Goal: Use online tool/utility: Use online tool/utility

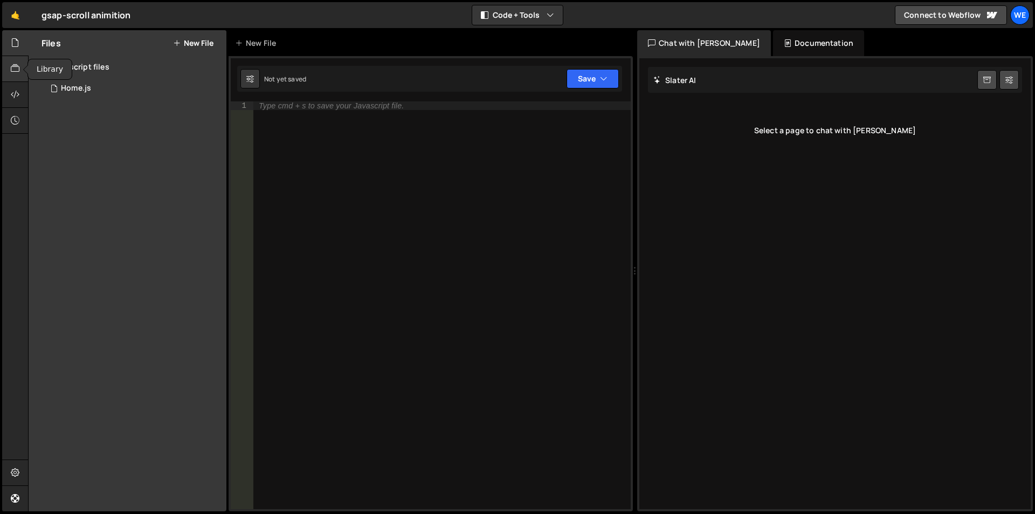
click at [11, 71] on icon at bounding box center [15, 69] width 9 height 12
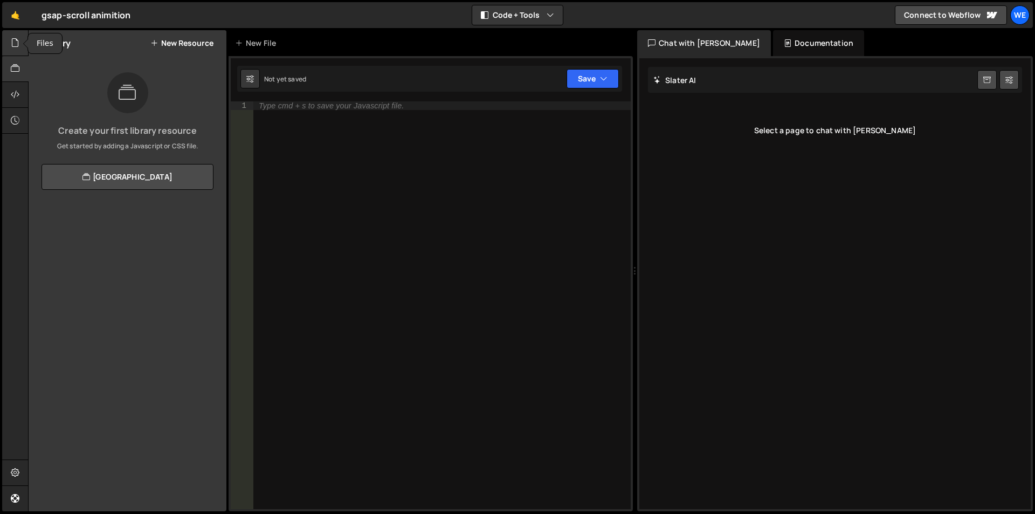
click at [11, 50] on div at bounding box center [15, 43] width 26 height 26
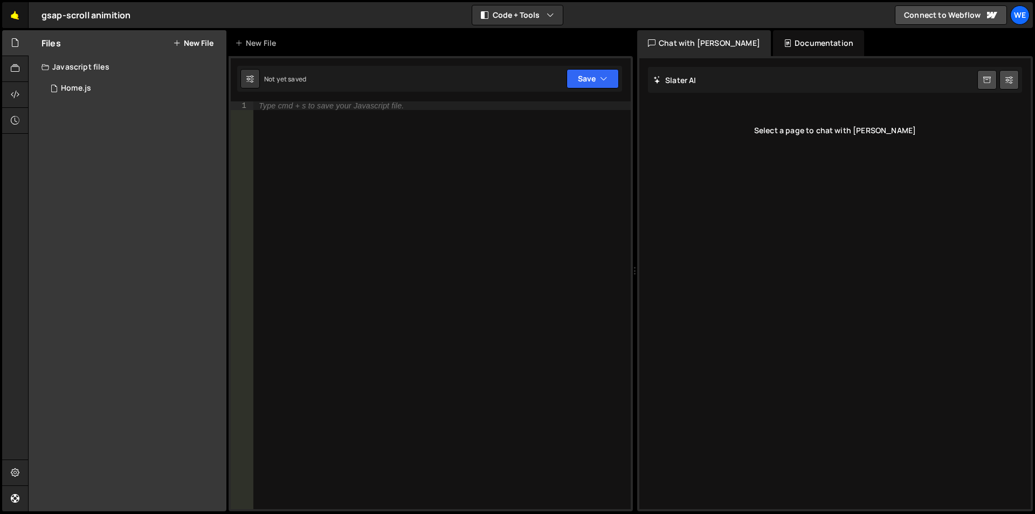
click at [18, 18] on link "🤙" at bounding box center [15, 15] width 26 height 26
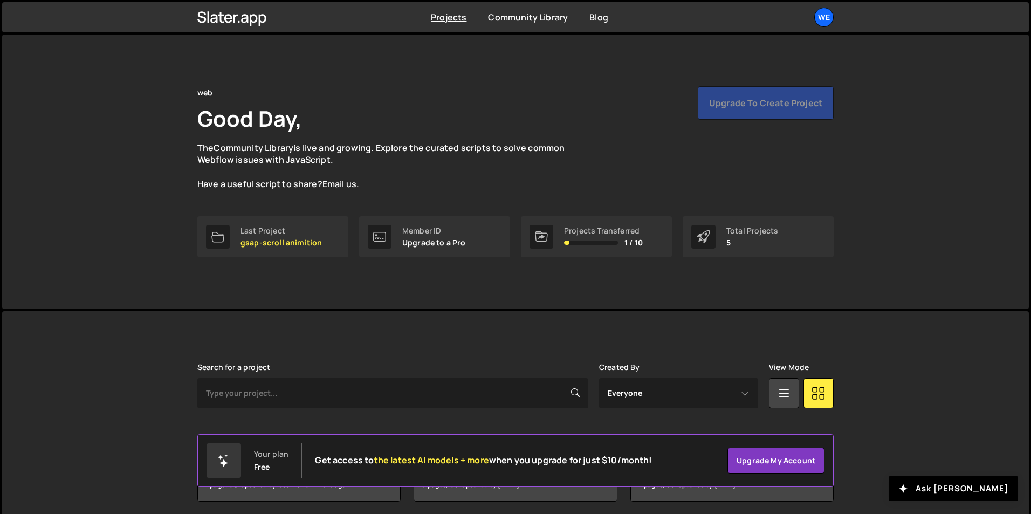
scroll to position [122, 0]
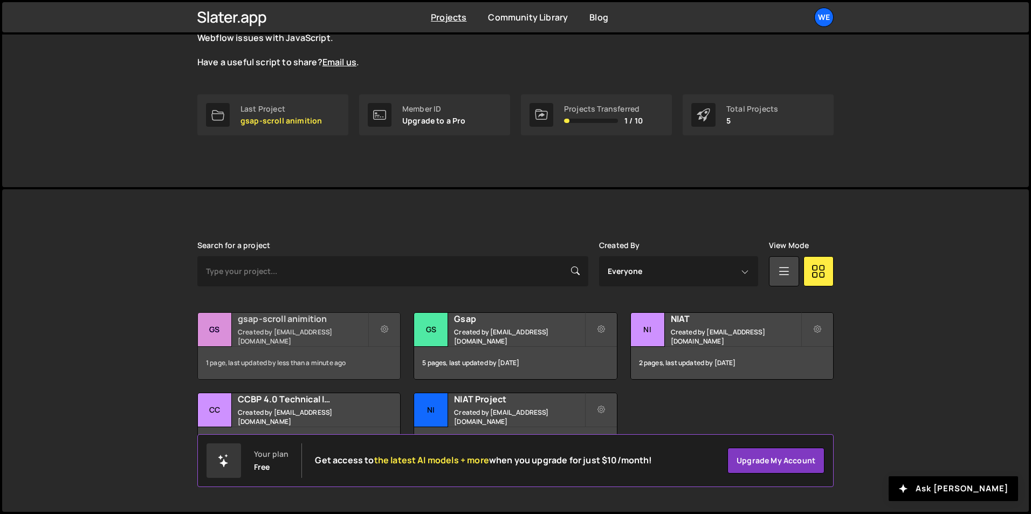
click at [301, 325] on h2 "gsap-scroll animition" at bounding box center [303, 319] width 130 height 12
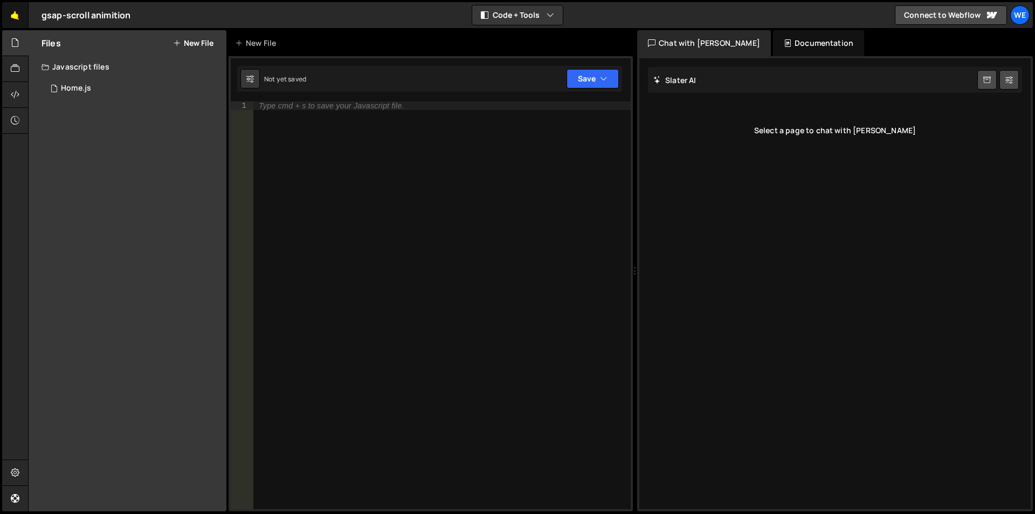
click at [13, 17] on link "🤙" at bounding box center [15, 15] width 26 height 26
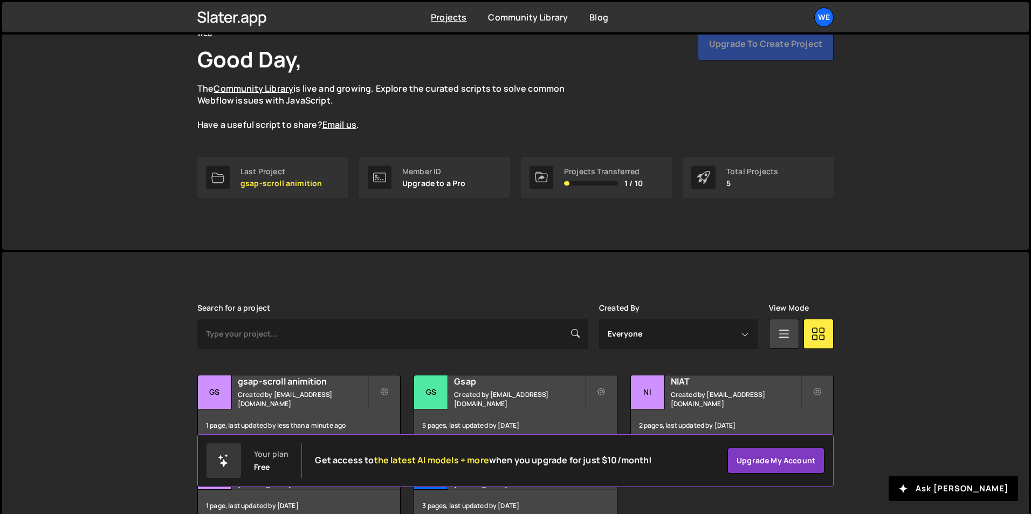
scroll to position [122, 0]
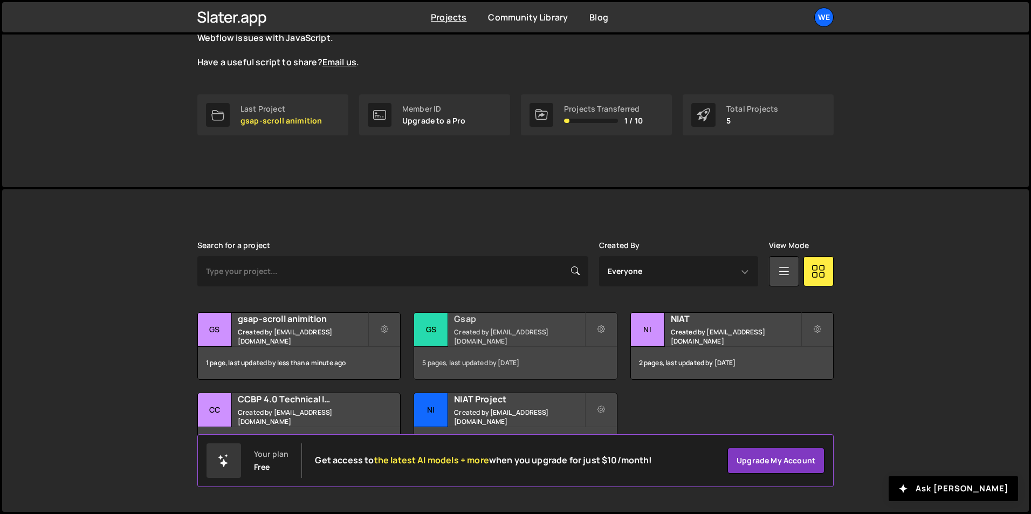
click at [459, 333] on small "Created by [EMAIL_ADDRESS][DOMAIN_NAME]" at bounding box center [519, 336] width 130 height 18
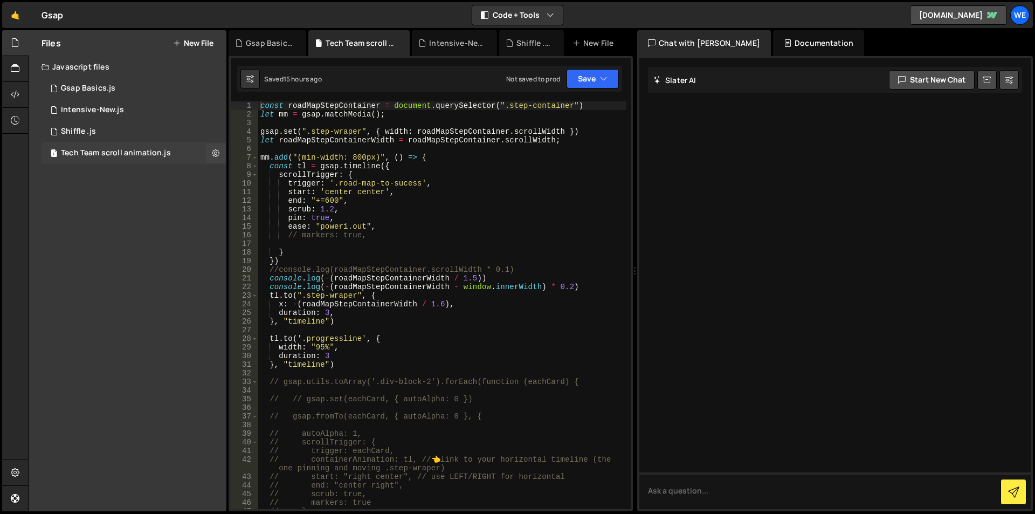
click at [105, 149] on div "Tech Team scroll animation.js" at bounding box center [116, 153] width 110 height 10
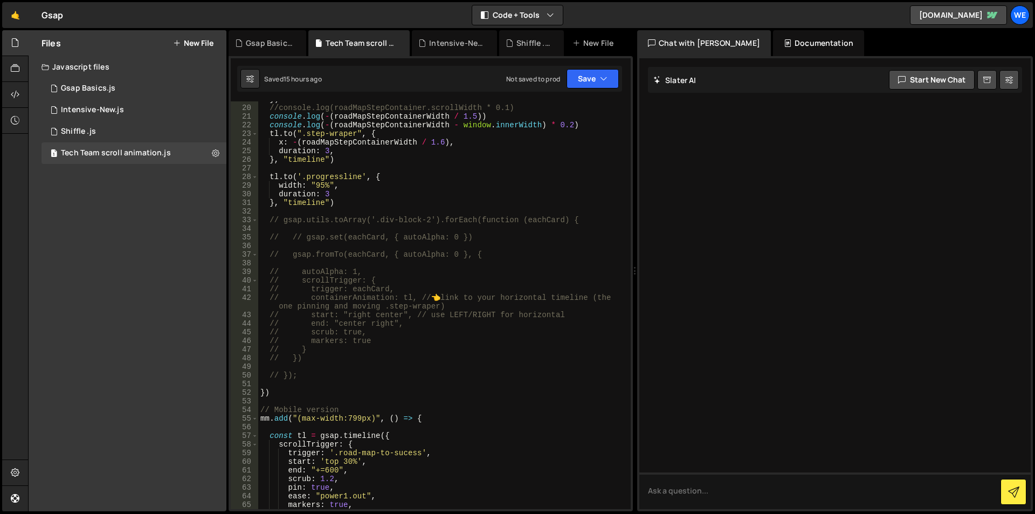
scroll to position [162, 0]
click at [270, 222] on div "}) //console.log(roadMapStepContainer.scrollWidth * 0.1) console . log ( - ( ro…" at bounding box center [442, 307] width 368 height 425
click at [306, 380] on div "}) //console.log(roadMapStepContainer.scrollWidth * 0.1) console . log ( - ( ro…" at bounding box center [442, 307] width 368 height 425
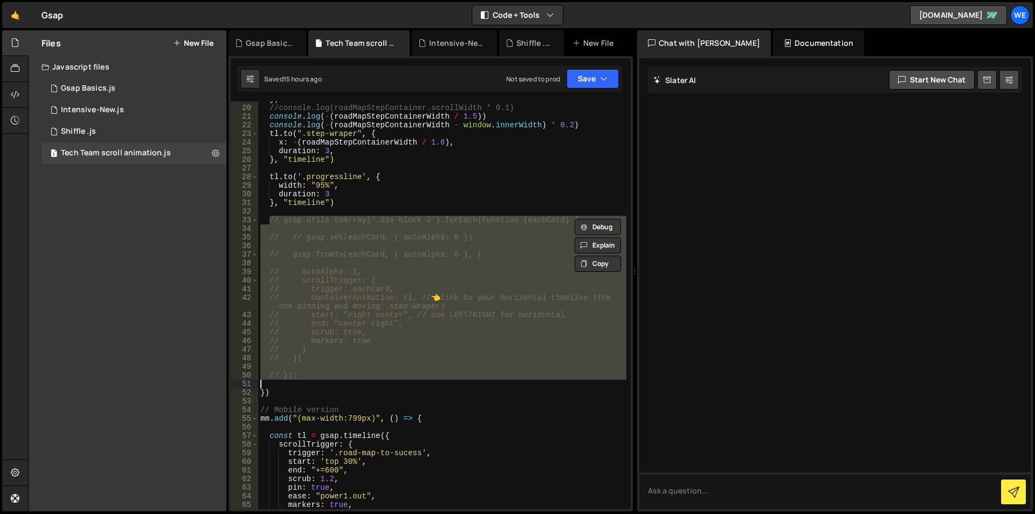
type textarea "});"
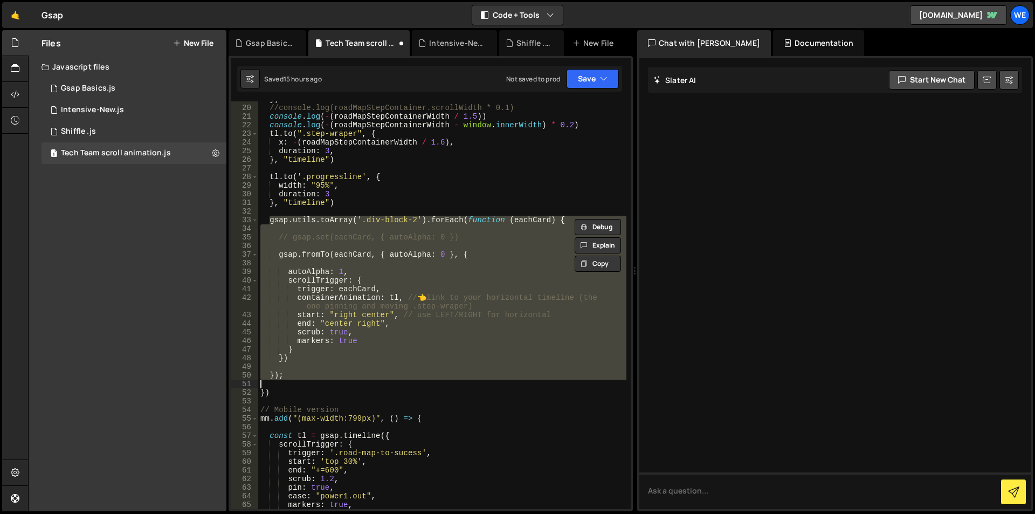
click at [327, 367] on div "}) //console.log(roadMapStepContainer.scrollWidth * 0.1) console . log ( - ( ro…" at bounding box center [442, 305] width 368 height 408
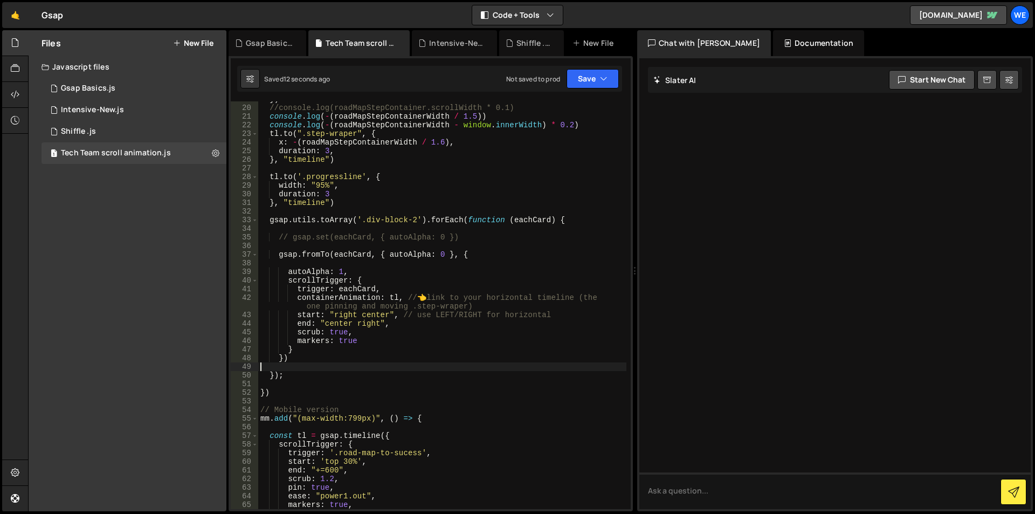
click at [407, 297] on div "}) //console.log(roadMapStepContainer.scrollWidth * 0.1) console . log ( - ( ro…" at bounding box center [442, 307] width 368 height 425
click at [555, 318] on div "}) //console.log(roadMapStepContainer.scrollWidth * 0.1) console . log ( - ( ro…" at bounding box center [442, 307] width 368 height 425
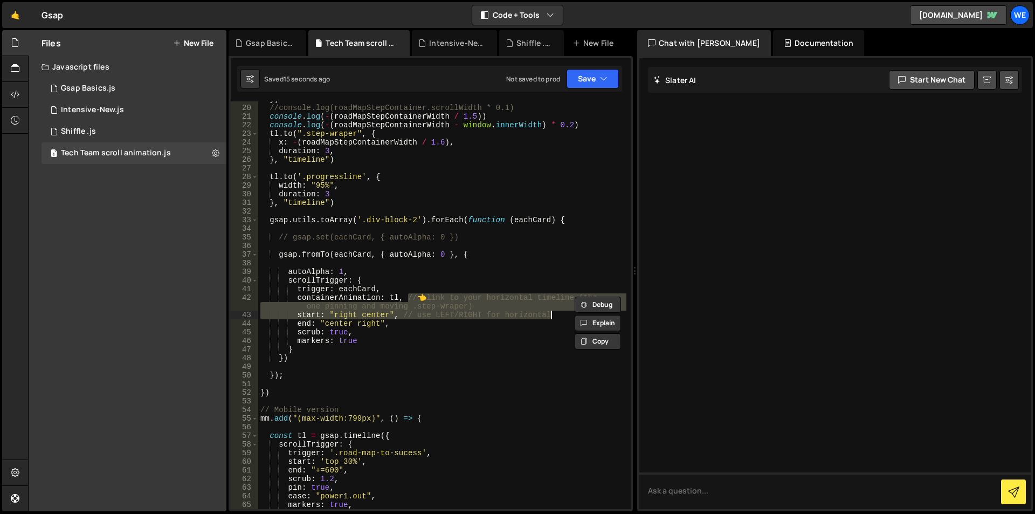
click at [401, 338] on div "}) //console.log(roadMapStepContainer.scrollWidth * 0.1) console . log ( - ( ro…" at bounding box center [442, 307] width 368 height 425
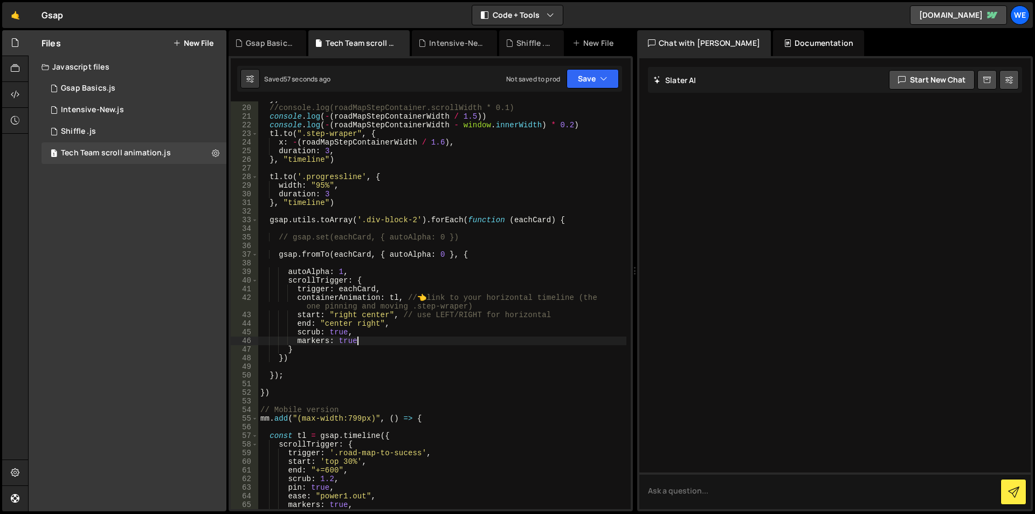
type textarea "markers: true,"
paste textarea "stagger: 0.1"
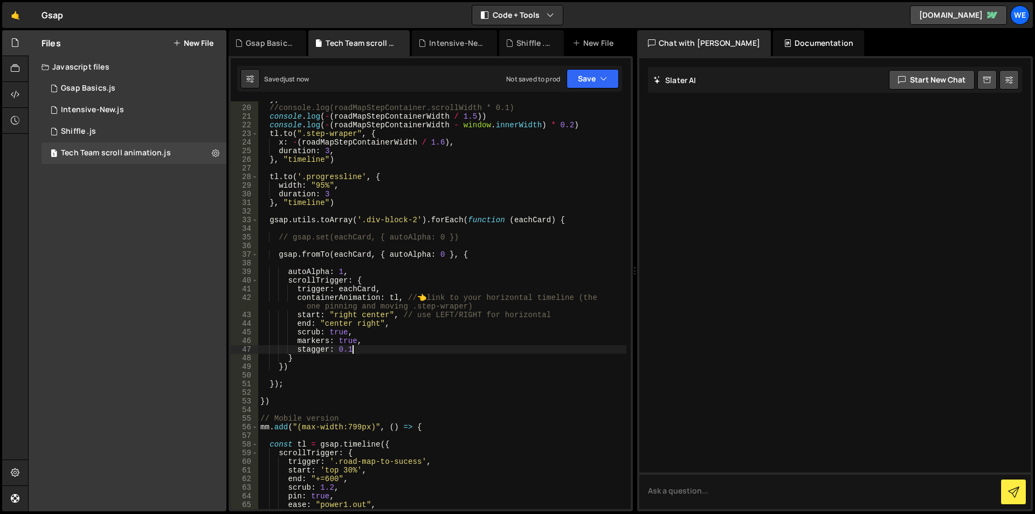
click at [349, 315] on div "}) //console.log(roadMapStepContainer.scrollWidth * 0.1) console . log ( - ( ro…" at bounding box center [442, 307] width 368 height 425
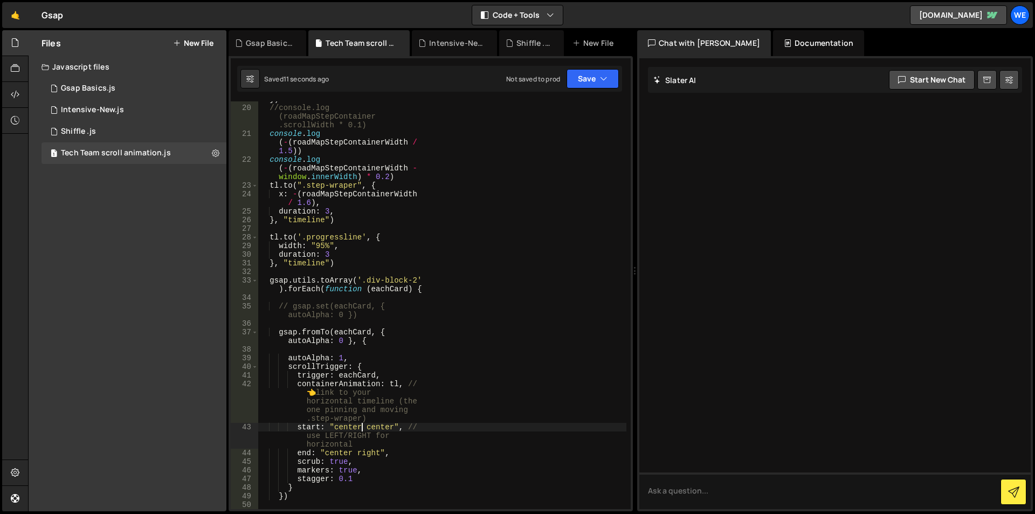
scroll to position [162, 0]
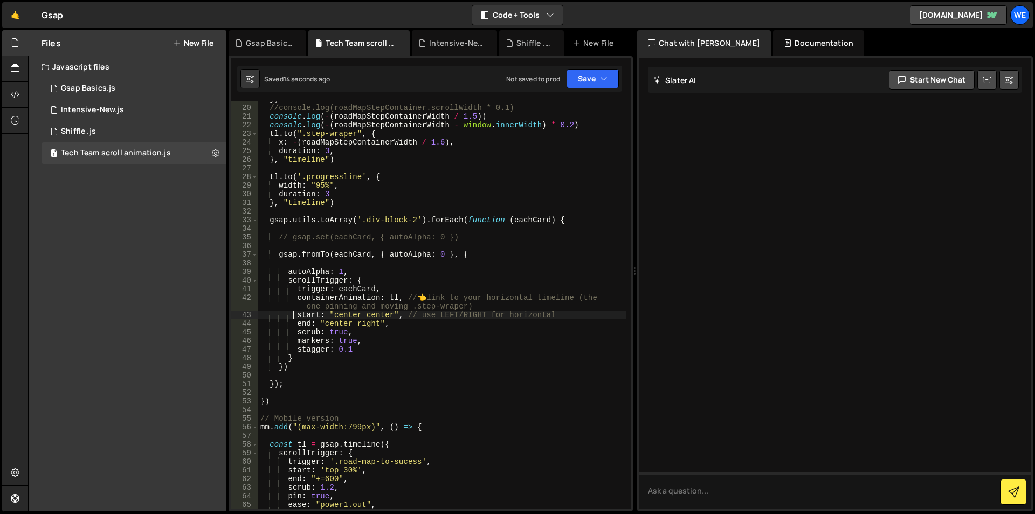
click at [293, 313] on div "}) //console.log(roadMapStepContainer.scrollWidth * 0.1) console . log ( - ( ro…" at bounding box center [442, 307] width 368 height 425
click at [333, 314] on div "}) //console.log(roadMapStepContainer.scrollWidth * 0.1) console . log ( - ( ro…" at bounding box center [442, 307] width 368 height 425
click at [395, 313] on div "}) //console.log(roadMapStepContainer.scrollWidth * 0.1) console . log ( - ( ro…" at bounding box center [442, 307] width 368 height 425
click at [341, 312] on div "}) //console.log(roadMapStepContainer.scrollWidth * 0.1) console . log ( - ( ro…" at bounding box center [442, 307] width 368 height 425
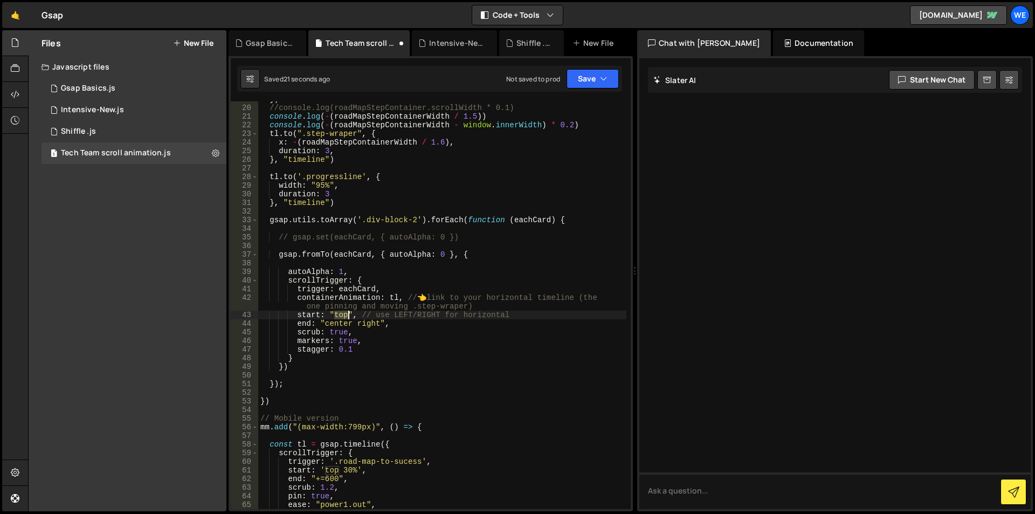
click at [341, 312] on div "}) //console.log(roadMapStepContainer.scrollWidth * 0.1) console . log ( - ( ro…" at bounding box center [442, 307] width 368 height 425
click at [325, 325] on div "}) //console.log(roadMapStepContainer.scrollWidth * 0.1) console . log ( - ( ro…" at bounding box center [442, 307] width 368 height 425
click at [377, 322] on div "}) //console.log(roadMapStepContainer.scrollWidth * 0.1) console . log ( - ( ro…" at bounding box center [442, 307] width 368 height 425
click at [380, 323] on div "}) //console.log(roadMapStepContainer.scrollWidth * 0.1) console . log ( - ( ro…" at bounding box center [442, 307] width 368 height 425
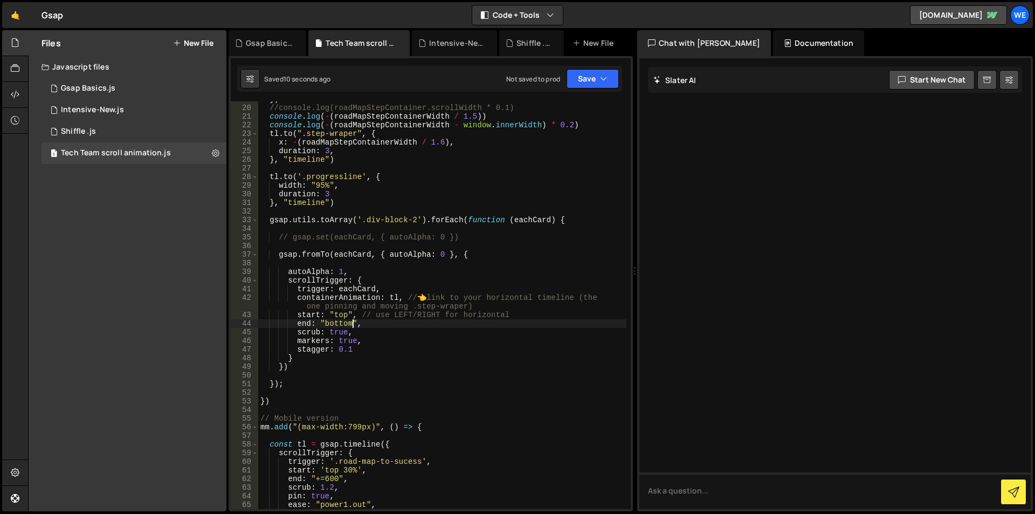
click at [340, 314] on div "}) //console.log(roadMapStepContainer.scrollWidth * 0.1) console . log ( - ( ro…" at bounding box center [442, 307] width 368 height 425
click at [349, 311] on div "}) //console.log(roadMapStepContainer.scrollWidth * 0.1) console . log ( - ( ro…" at bounding box center [442, 305] width 368 height 408
paste textarea "top"
click at [345, 324] on div "}) //console.log(roadMapStepContainer.scrollWidth * 0.1) console . log ( - ( ro…" at bounding box center [442, 307] width 368 height 425
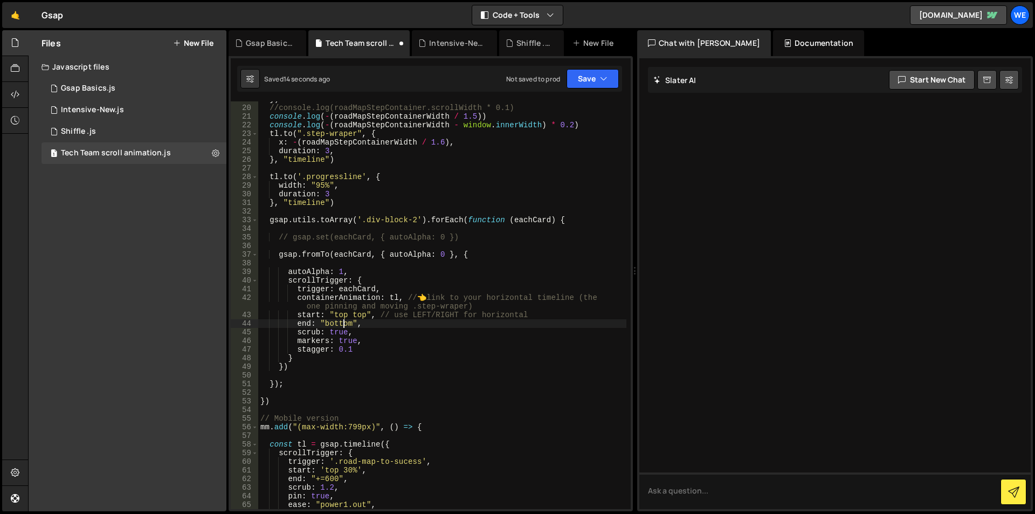
click at [345, 324] on div "}) //console.log(roadMapStepContainer.scrollWidth * 0.1) console . log ( - ( ro…" at bounding box center [442, 307] width 368 height 425
click at [352, 321] on div "}) //console.log(roadMapStepContainer.scrollWidth * 0.1) console . log ( - ( ro…" at bounding box center [442, 305] width 368 height 408
paste textarea "bottom"
click at [293, 299] on div "}) //console.log(roadMapStepContainer.scrollWidth * 0.1) console . log ( - ( ro…" at bounding box center [442, 307] width 368 height 425
click at [296, 350] on div "}) //console.log(roadMapStepContainer.scrollWidth * 0.1) console . log ( - ( ro…" at bounding box center [442, 307] width 368 height 425
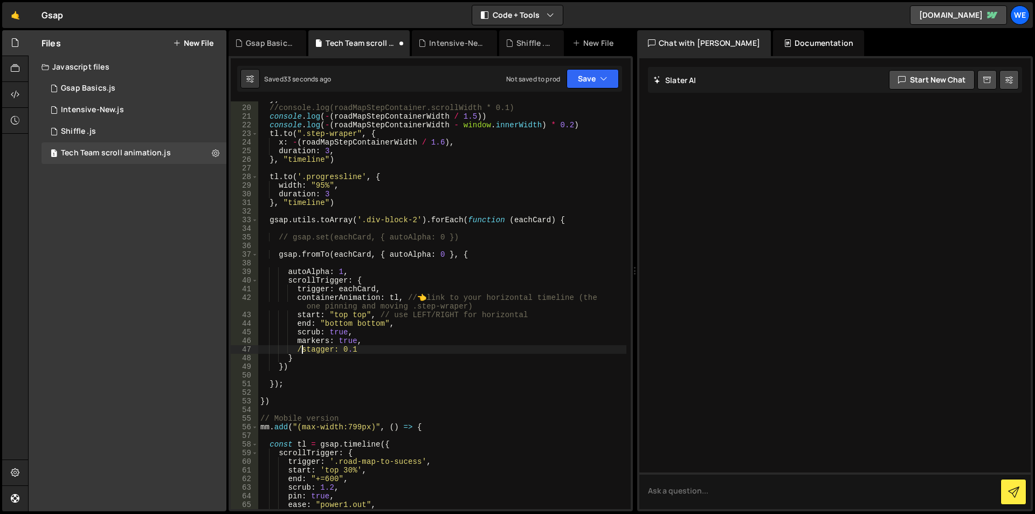
scroll to position [0, 3]
click at [339, 315] on div "}) //console.log(roadMapStepContainer.scrollWidth * 0.1) console . log ( - ( ro…" at bounding box center [442, 307] width 368 height 425
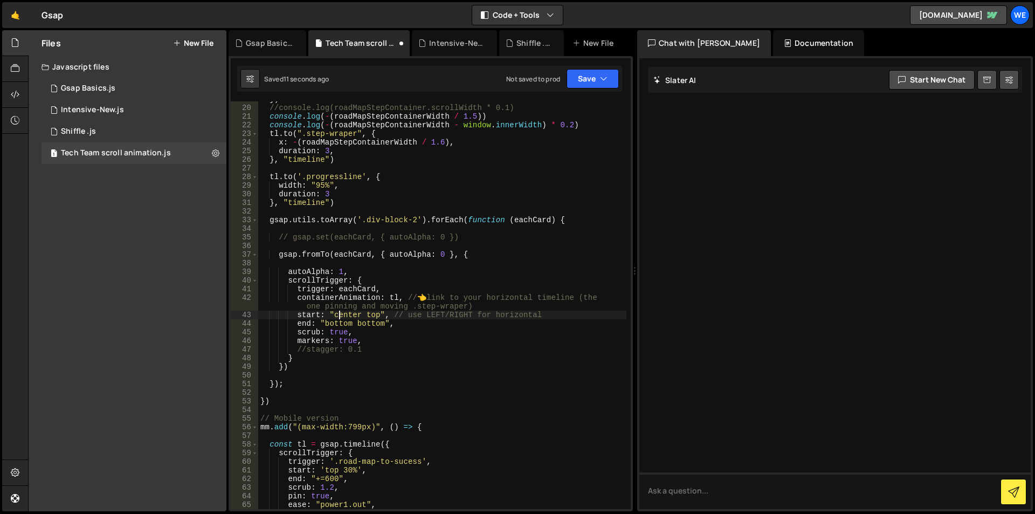
click at [339, 315] on div "}) //console.log(roadMapStepContainer.scrollWidth * 0.1) console . log ( - ( ro…" at bounding box center [442, 307] width 368 height 425
click at [369, 315] on div "}) //console.log(roadMapStepContainer.scrollWidth * 0.1) console . log ( - ( ro…" at bounding box center [442, 307] width 368 height 425
paste textarea "center"
click at [372, 314] on div "}) //console.log(roadMapStepContainer.scrollWidth * 0.1) console . log ( - ( ro…" at bounding box center [442, 307] width 368 height 425
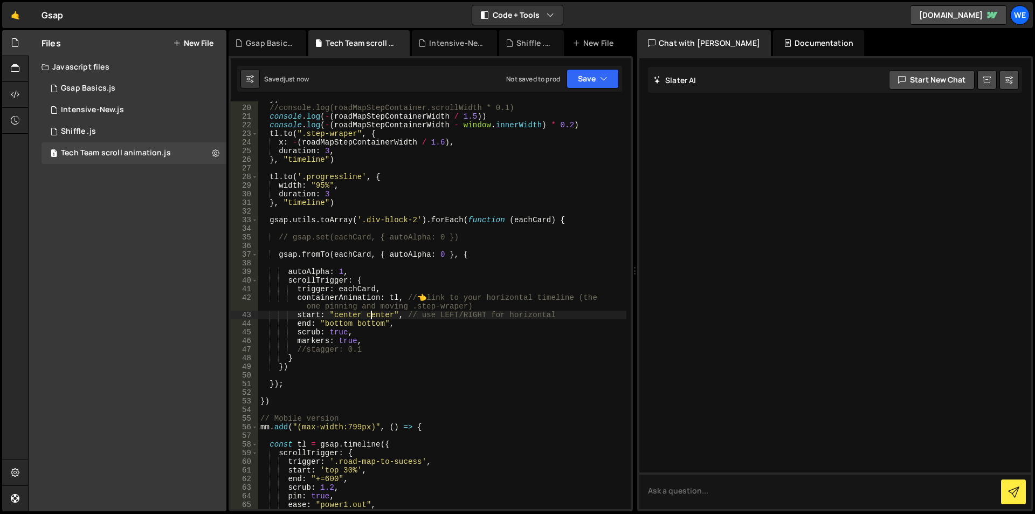
click at [372, 314] on div "}) //console.log(roadMapStepContainer.scrollWidth * 0.1) console . log ( - ( ro…" at bounding box center [442, 307] width 368 height 425
click at [353, 312] on div "}) //console.log(roadMapStepContainer.scrollWidth * 0.1) console . log ( - ( ro…" at bounding box center [442, 307] width 368 height 425
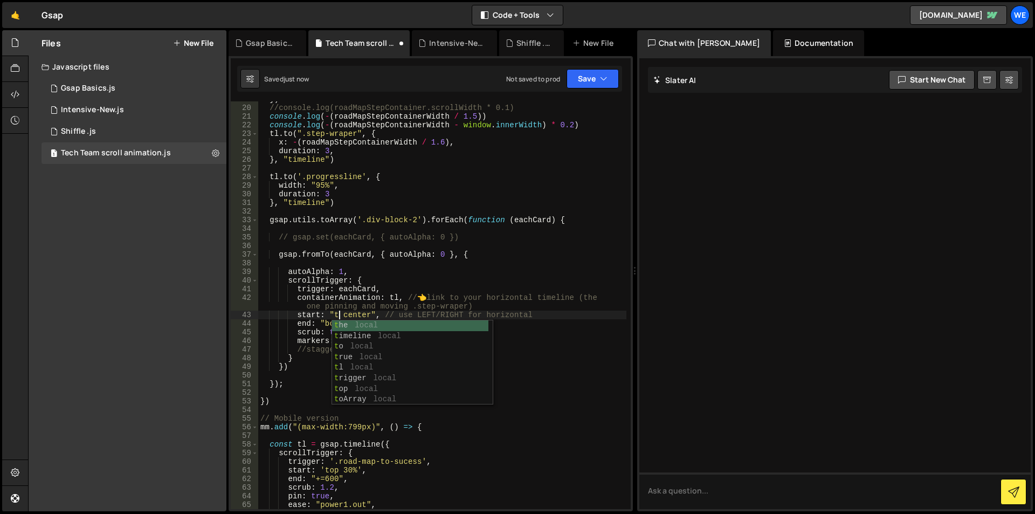
scroll to position [0, 6]
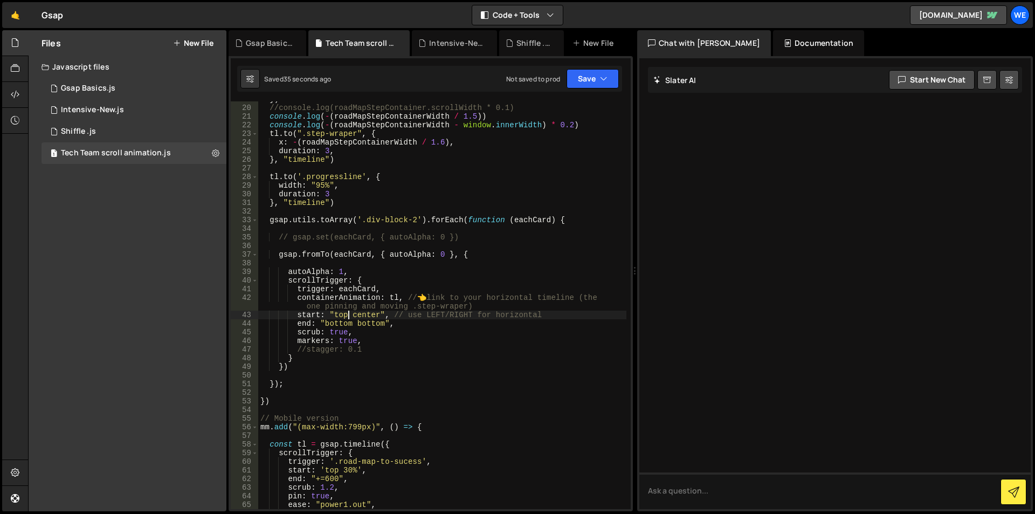
click at [370, 312] on div "}) //console.log(roadMapStepContainer.scrollWidth * 0.1) console . log ( - ( ro…" at bounding box center [442, 307] width 368 height 425
click at [348, 315] on div "}) //console.log(roadMapStepContainer.scrollWidth * 0.1) console . log ( - ( ro…" at bounding box center [442, 307] width 368 height 425
click at [382, 309] on div "}) //console.log(roadMapStepContainer.scrollWidth * 0.1) console . log ( - ( ro…" at bounding box center [442, 307] width 368 height 425
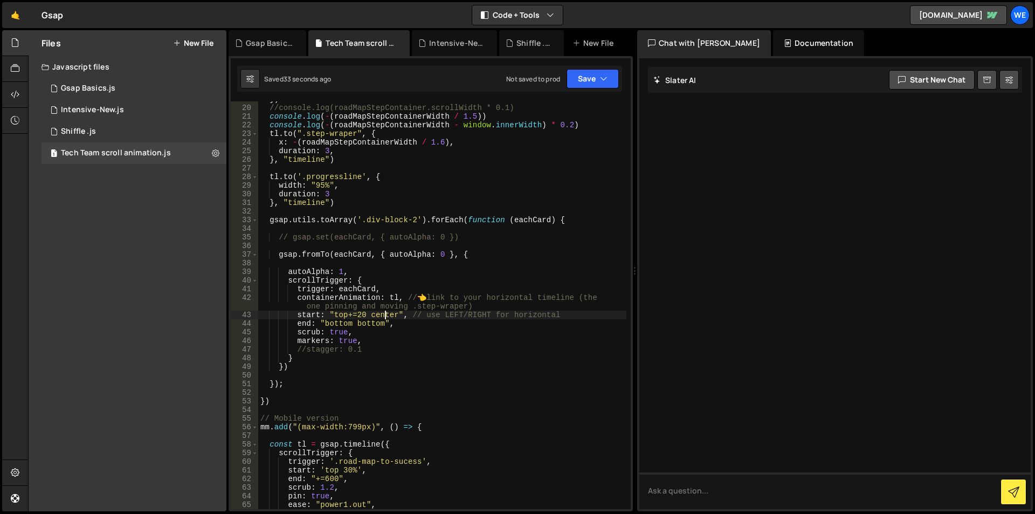
click at [385, 316] on div "}) //console.log(roadMapStepContainer.scrollWidth * 0.1) console . log ( - ( ro…" at bounding box center [442, 307] width 368 height 425
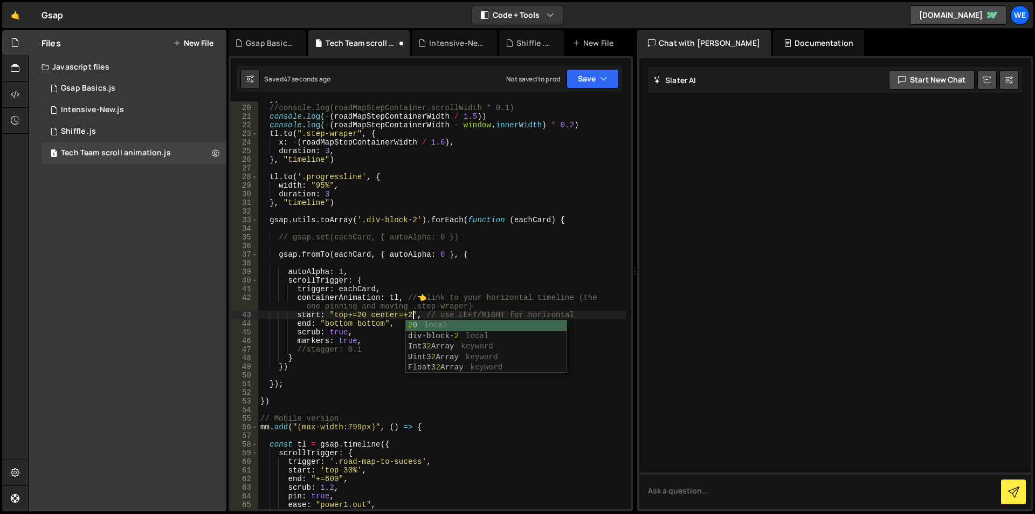
scroll to position [0, 11]
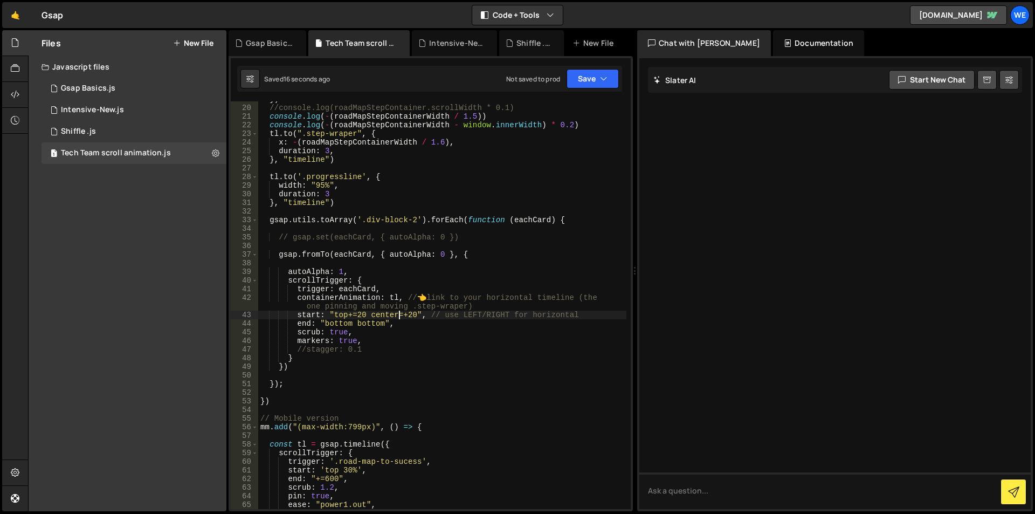
click at [400, 314] on div "}) //console.log(roadMapStepContainer.scrollWidth * 0.1) console . log ( - ( ro…" at bounding box center [442, 307] width 368 height 425
click at [417, 313] on div "}) //console.log(roadMapStepContainer.scrollWidth * 0.1) console . log ( - ( ro…" at bounding box center [442, 307] width 368 height 425
click at [372, 321] on div "}) //console.log(roadMapStepContainer.scrollWidth * 0.1) console . log ( - ( ro…" at bounding box center [442, 307] width 368 height 425
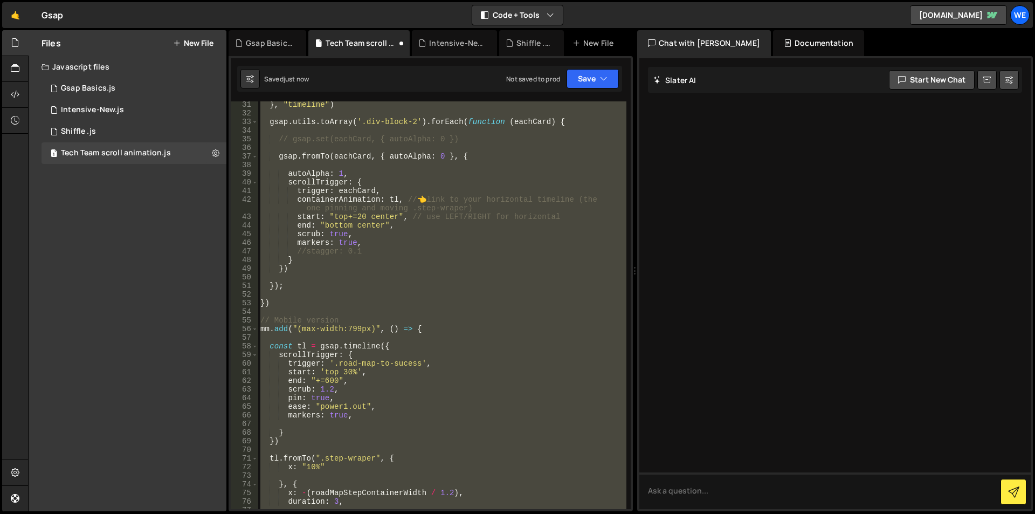
scroll to position [195, 0]
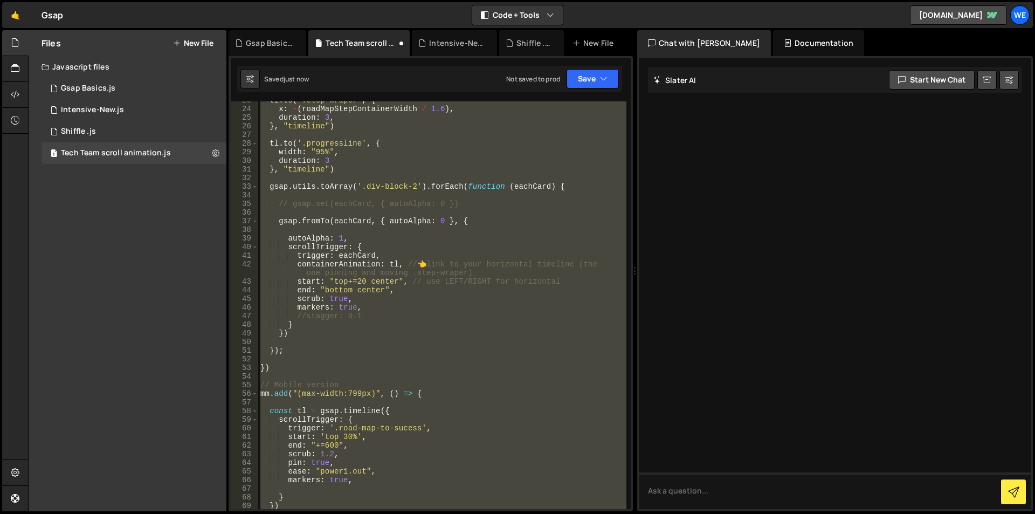
click at [377, 300] on div "tl . to ( ".step-wraper" , { x : - ( roadMapStepContainerWidth / 1.6 ) , durati…" at bounding box center [442, 305] width 368 height 408
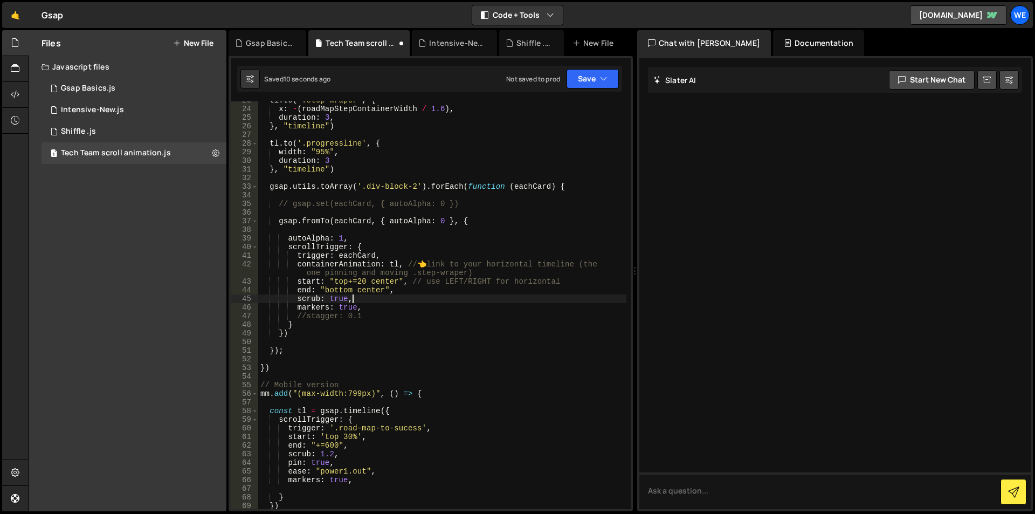
click at [348, 291] on div "tl . to ( ".step-wraper" , { x : - ( roadMapStepContainerWidth / 1.6 ) , durati…" at bounding box center [442, 308] width 368 height 425
click at [374, 287] on div "tl . to ( ".step-wraper" , { x : - ( roadMapStepContainerWidth / 1.6 ) , durati…" at bounding box center [442, 308] width 368 height 425
click at [347, 289] on div "tl . to ( ".step-wraper" , { x : - ( roadMapStepContainerWidth / 1.6 ) , durati…" at bounding box center [442, 308] width 368 height 425
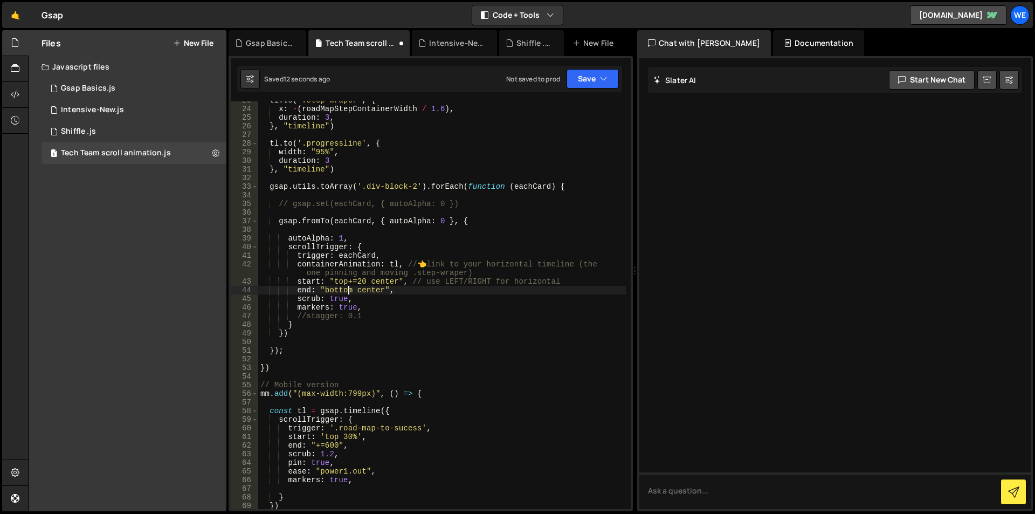
click at [347, 289] on div "tl . to ( ".step-wraper" , { x : - ( roadMapStepContainerWidth / 1.6 ) , durati…" at bounding box center [442, 308] width 368 height 425
click at [328, 289] on div "tl . to ( ".step-wraper" , { x : - ( roadMapStepContainerWidth / 1.6 ) , durati…" at bounding box center [442, 308] width 368 height 425
paste textarea "bottom"
click at [333, 278] on div "tl . to ( ".step-wraper" , { x : - ( roadMapStepContainerWidth / 1.6 ) , durati…" at bounding box center [442, 308] width 368 height 425
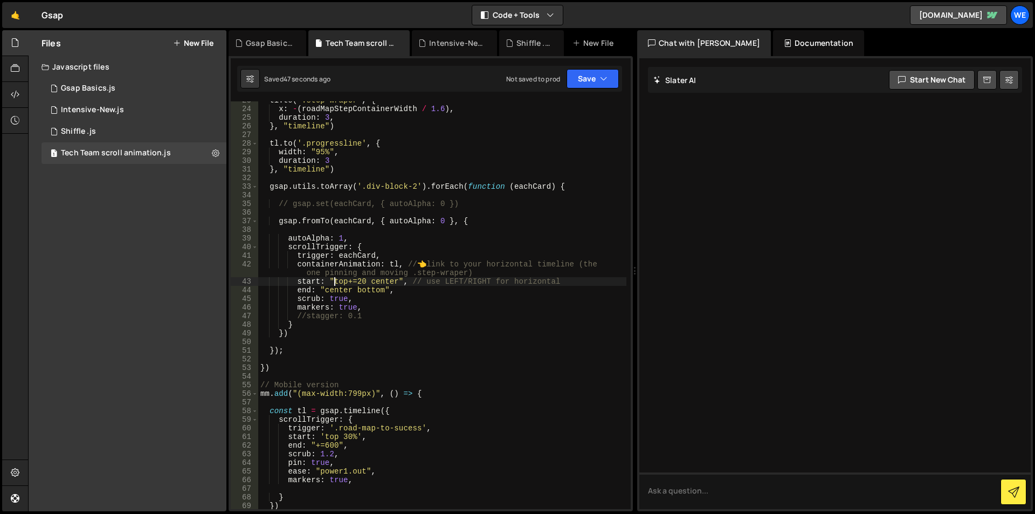
click at [365, 282] on div "tl . to ( ".step-wraper" , { x : - ( roadMapStepContainerWidth / 1.6 ) , durati…" at bounding box center [442, 308] width 368 height 425
click at [351, 280] on div "tl . to ( ".step-wraper" , { x : - ( roadMapStepContainerWidth / 1.6 ) , durati…" at bounding box center [442, 308] width 368 height 425
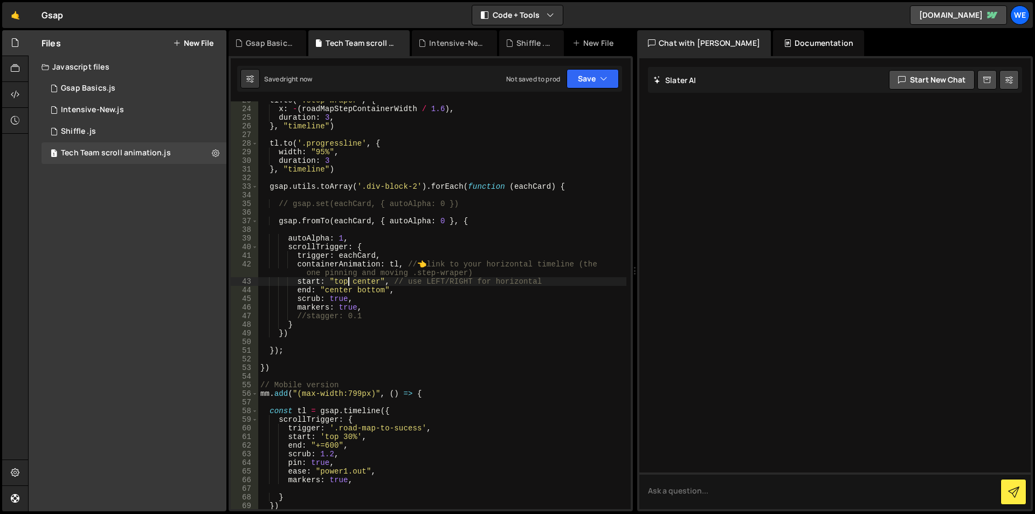
click at [363, 282] on div "tl . to ( ".step-wraper" , { x : - ( roadMapStepContainerWidth / 1.6 ) , durati…" at bounding box center [442, 308] width 368 height 425
drag, startPoint x: 289, startPoint y: 285, endPoint x: 427, endPoint y: 285, distance: 138.1
click at [427, 285] on div "tl . to ( ".step-wraper" , { x : - ( roadMapStepContainerWidth / 1.6 ) , durati…" at bounding box center [442, 308] width 368 height 425
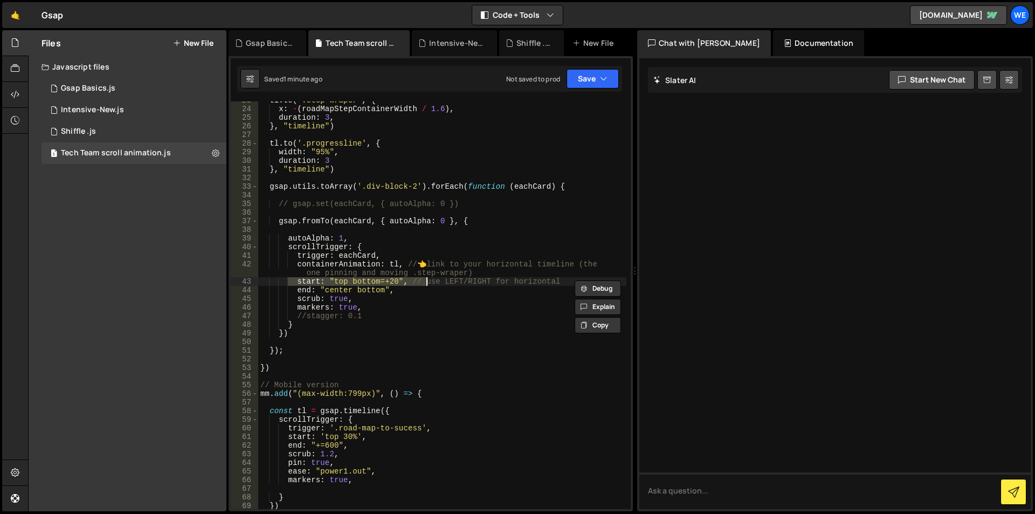
click at [400, 281] on div "tl . to ( ".step-wraper" , { x : - ( roadMapStepContainerWidth / 1.6 ) , durati…" at bounding box center [442, 305] width 368 height 408
click at [393, 279] on div "tl . to ( ".step-wraper" , { x : - ( roadMapStepContainerWidth / 1.6 ) , durati…" at bounding box center [442, 308] width 368 height 425
click at [387, 278] on div "tl . to ( ".step-wraper" , { x : - ( roadMapStepContainerWidth / 1.6 ) , durati…" at bounding box center [442, 308] width 368 height 425
click at [391, 278] on div "tl . to ( ".step-wraper" , { x : - ( roadMapStepContainerWidth / 1.6 ) , durati…" at bounding box center [442, 308] width 368 height 425
click at [397, 279] on div "tl . to ( ".step-wraper" , { x : - ( roadMapStepContainerWidth / 1.6 ) , durati…" at bounding box center [442, 308] width 368 height 425
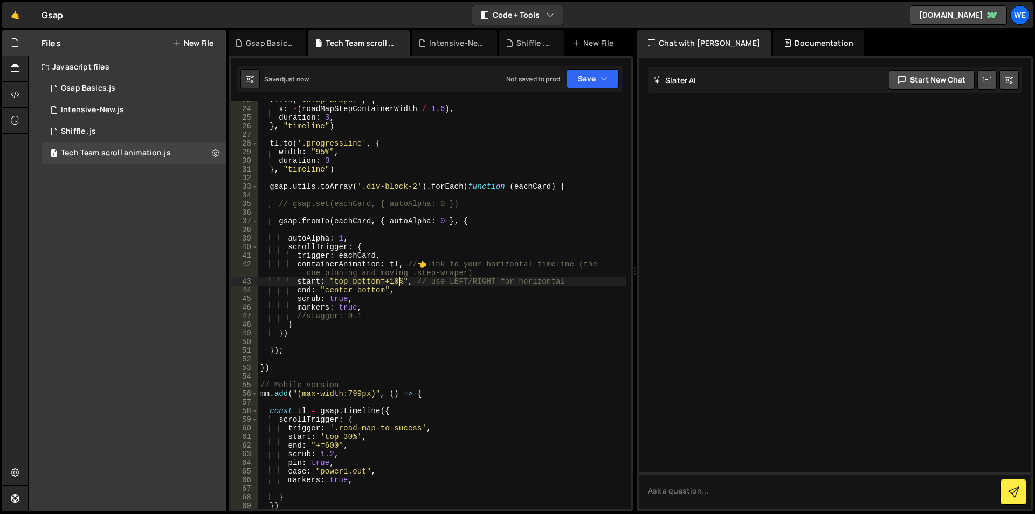
click at [340, 283] on div "tl . to ( ".step-wraper" , { x : - ( roadMapStepContainerWidth / 1.6 ) , durati…" at bounding box center [442, 308] width 368 height 425
click at [348, 283] on div "tl . to ( ".step-wraper" , { x : - ( roadMapStepContainerWidth / 1.6 ) , durati…" at bounding box center [442, 308] width 368 height 425
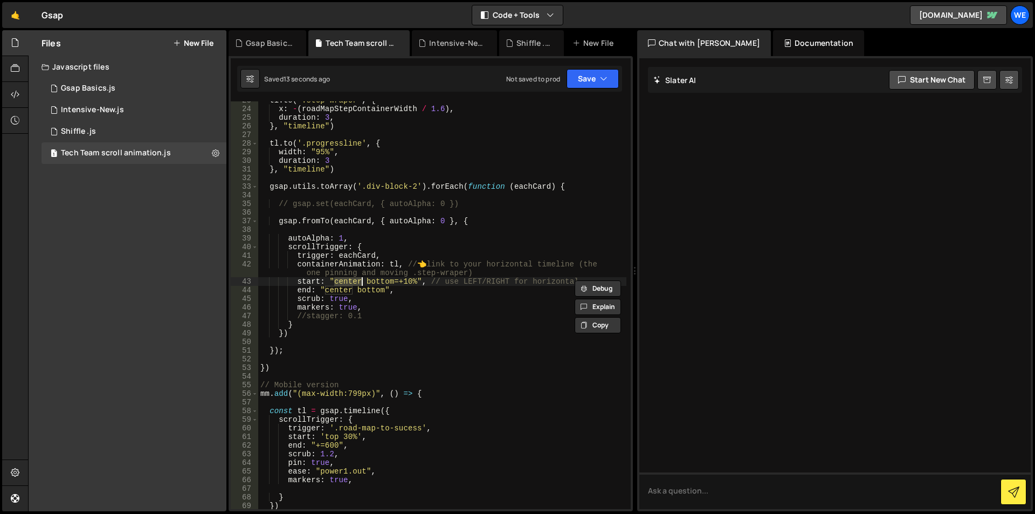
scroll to position [0, 6]
click at [416, 279] on div "tl . to ( ".step-wraper" , { x : - ( roadMapStepContainerWidth / 1.6 ) , durati…" at bounding box center [442, 308] width 368 height 425
click at [393, 279] on div "tl . to ( ".step-wraper" , { x : - ( roadMapStepContainerWidth / 1.6 ) , durati…" at bounding box center [442, 308] width 368 height 425
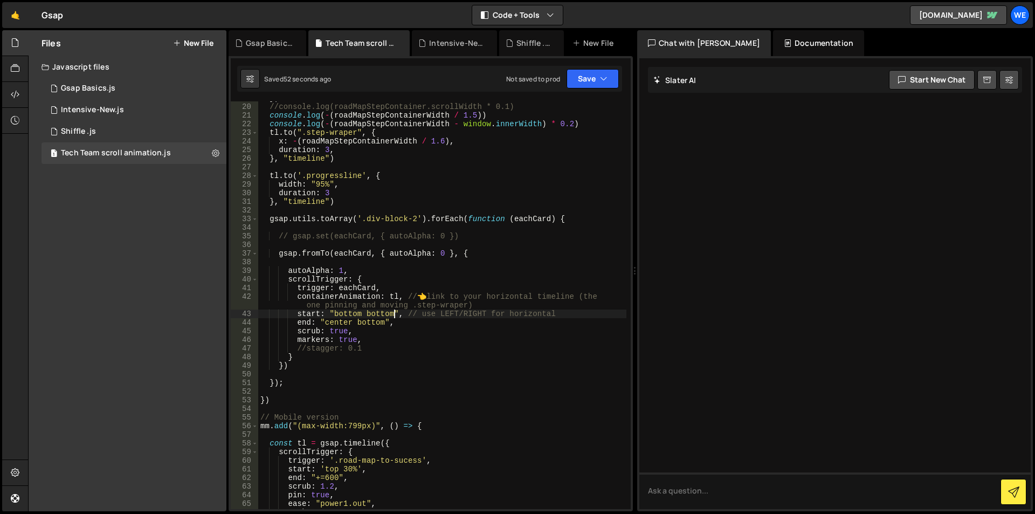
click at [406, 294] on div "}) //console.log(roadMapStepContainer.scrollWidth * 0.1) console . log ( - ( ro…" at bounding box center [442, 306] width 368 height 425
drag, startPoint x: 408, startPoint y: 294, endPoint x: 479, endPoint y: 302, distance: 71.6
click at [479, 302] on div "}) //console.log(roadMapStepContainer.scrollWidth * 0.1) console . log ( - ( ro…" at bounding box center [442, 306] width 368 height 425
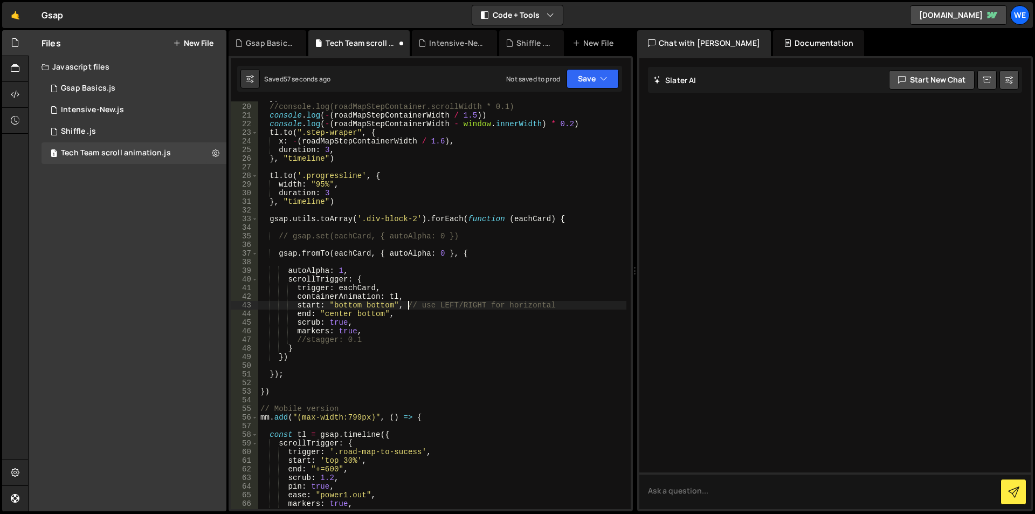
click at [409, 303] on div "}) //console.log(roadMapStepContainer.scrollWidth * 0.1) console . log ( - ( ro…" at bounding box center [442, 306] width 368 height 425
click at [560, 304] on div "}) //console.log(roadMapStepContainer.scrollWidth * 0.1) console . log ( - ( ro…" at bounding box center [442, 306] width 368 height 425
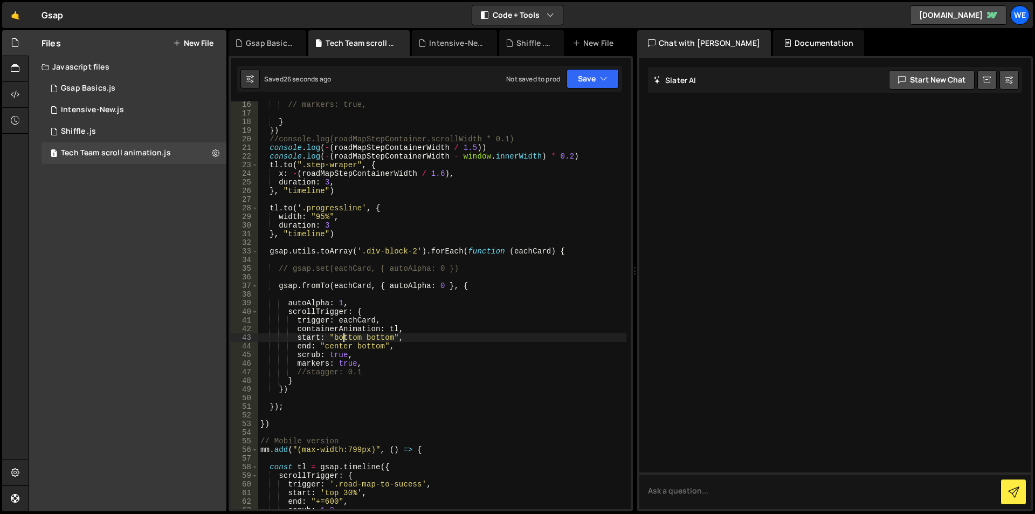
click at [344, 335] on div "// markers: true, } }) //console.log(roadMapStepContainer.scrollWidth * 0.1) co…" at bounding box center [442, 312] width 368 height 425
click at [348, 338] on div "// markers: true, } }) //console.log(roadMapStepContainer.scrollWidth * 0.1) co…" at bounding box center [442, 312] width 368 height 425
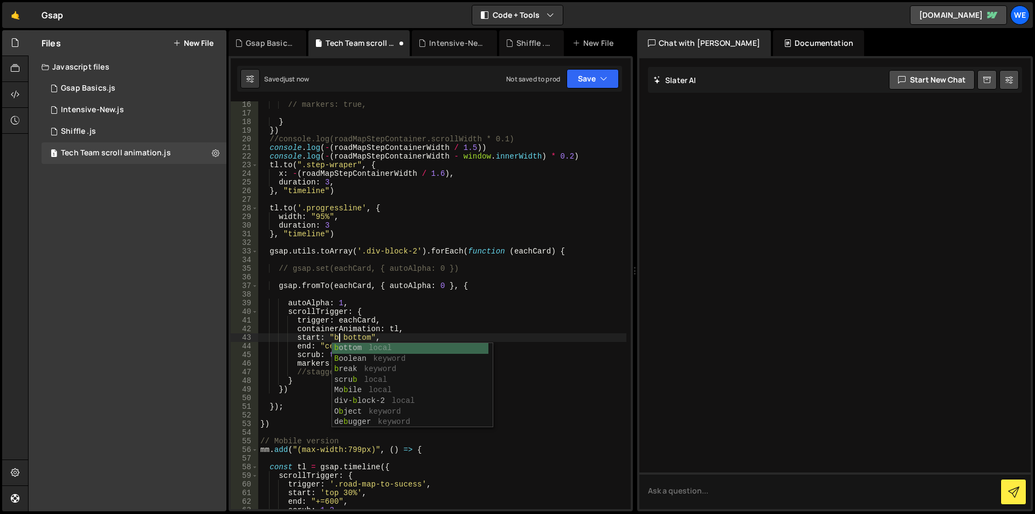
scroll to position [0, 6]
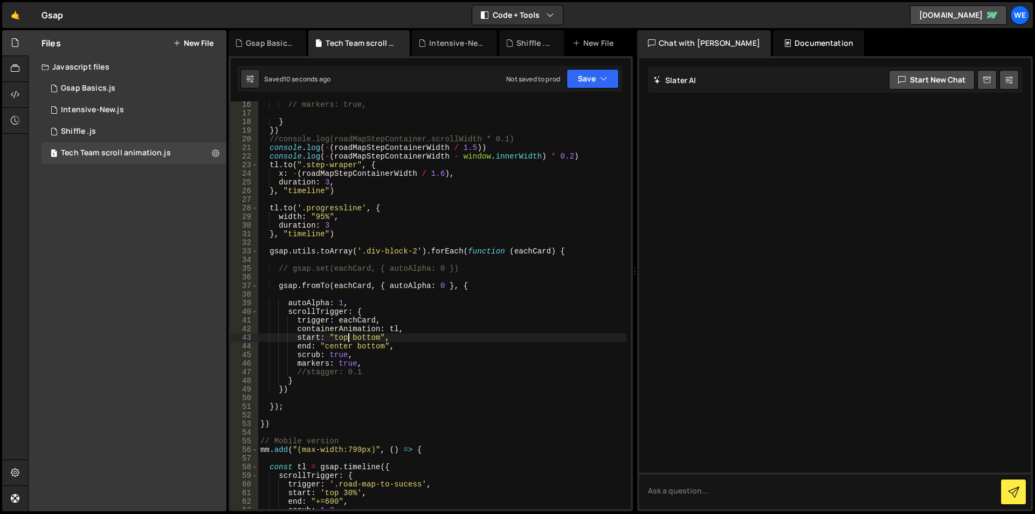
click at [371, 335] on div "// markers: true, } }) //console.log(roadMapStepContainer.scrollWidth * 0.1) co…" at bounding box center [442, 312] width 368 height 425
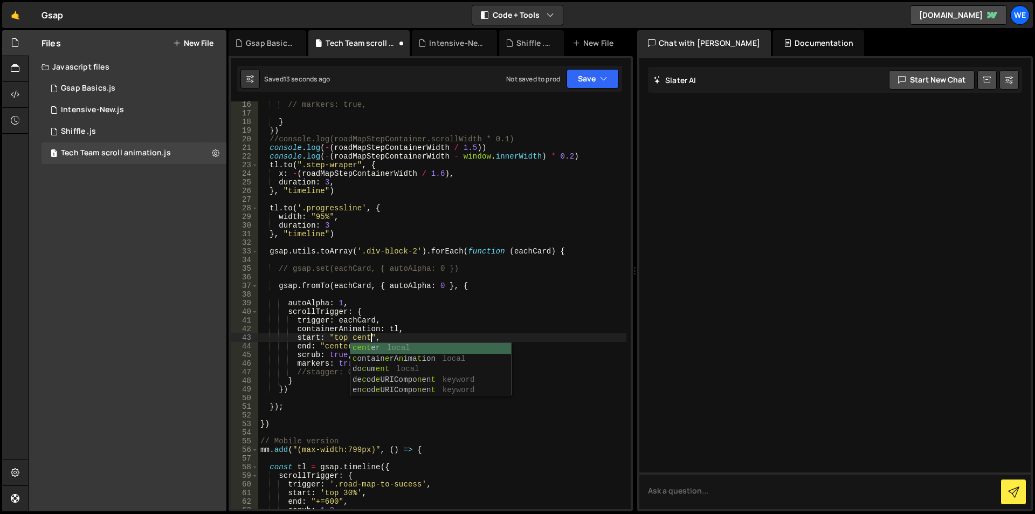
scroll to position [0, 8]
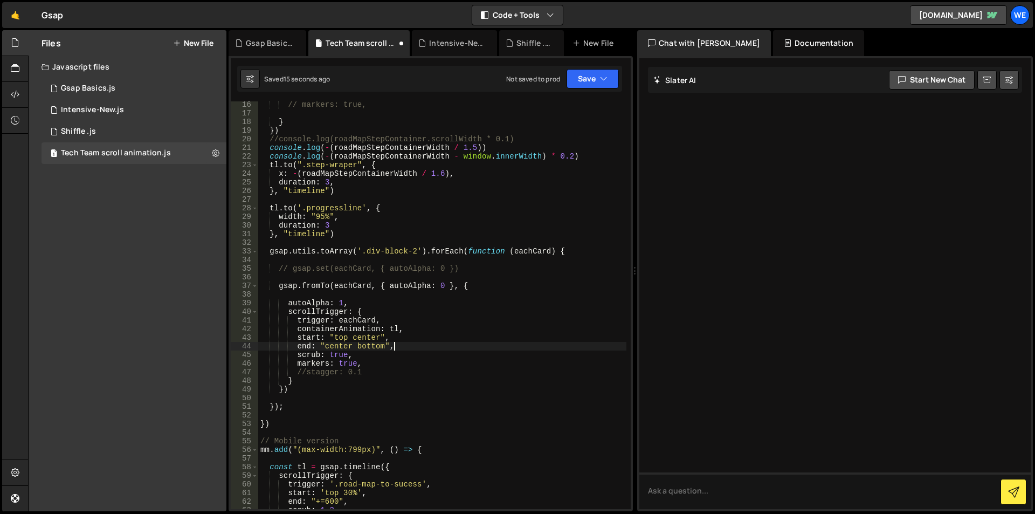
click at [402, 345] on div "// markers: true, } }) //console.log(roadMapStepContainer.scrollWidth * 0.1) co…" at bounding box center [442, 312] width 368 height 425
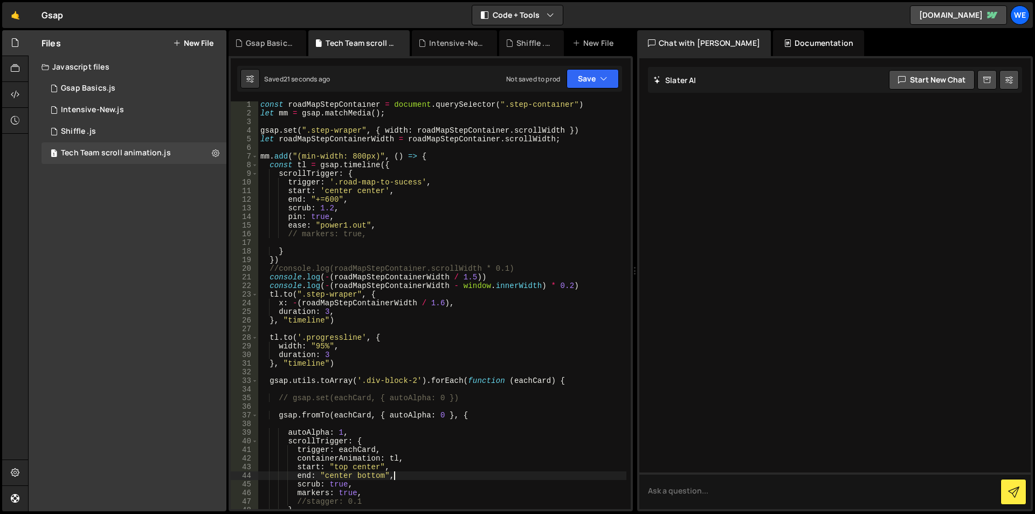
scroll to position [0, 0]
click at [325, 201] on div "const roadMapStepContainer = document . querySelector ( ".step-container" ) let…" at bounding box center [442, 313] width 368 height 425
click at [338, 201] on div "const roadMapStepContainer = document . querySelector ( ".step-container" ) let…" at bounding box center [442, 313] width 368 height 425
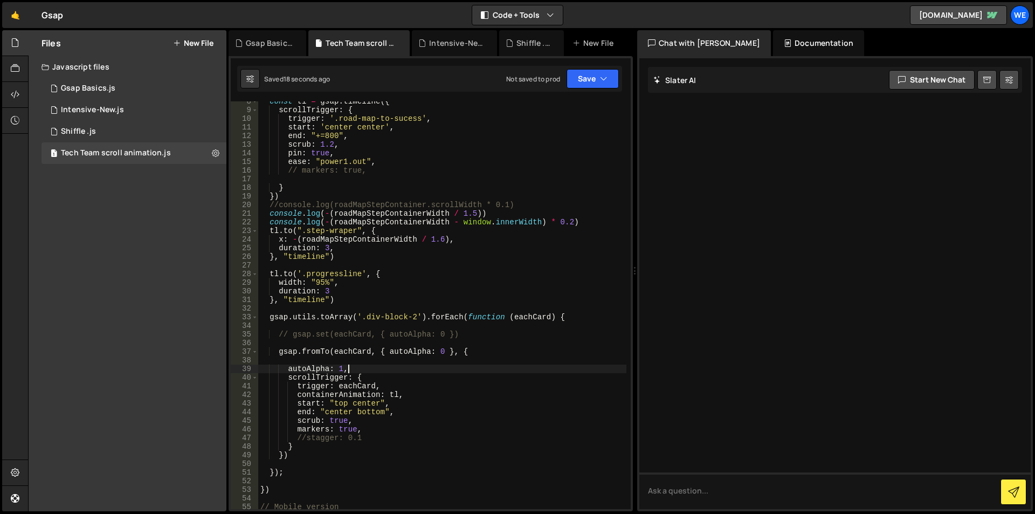
click at [353, 367] on div "const tl = gsap . timeline ({ scrollTrigger : { trigger : '.road-map-to-sucess'…" at bounding box center [442, 309] width 368 height 425
type textarea "autoAlpha: 1,"
click at [354, 375] on div "const tl = gsap . timeline ({ scrollTrigger : { trigger : '.road-map-to-sucess'…" at bounding box center [442, 309] width 368 height 425
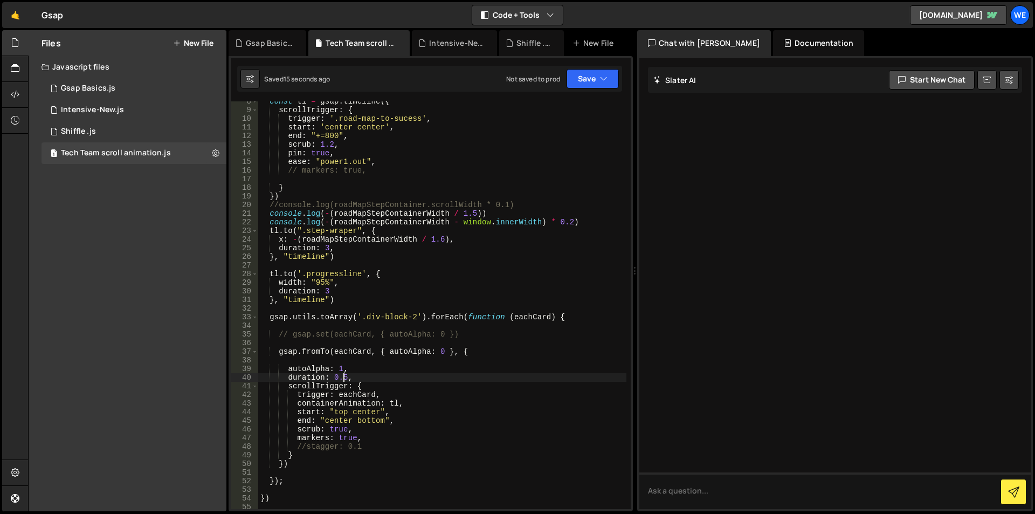
click at [345, 379] on div "const tl = gsap . timeline ({ scrollTrigger : { trigger : '.road-map-to-sucess'…" at bounding box center [442, 309] width 368 height 425
click at [349, 377] on div "const tl = gsap . timeline ({ scrollTrigger : { trigger : '.road-map-to-sucess'…" at bounding box center [442, 309] width 368 height 425
click at [340, 414] on div "const tl = gsap . timeline ({ scrollTrigger : { trigger : '.road-map-to-sucess'…" at bounding box center [442, 309] width 368 height 425
click at [343, 416] on div "const tl = gsap . timeline ({ scrollTrigger : { trigger : '.road-map-to-sucess'…" at bounding box center [442, 309] width 368 height 425
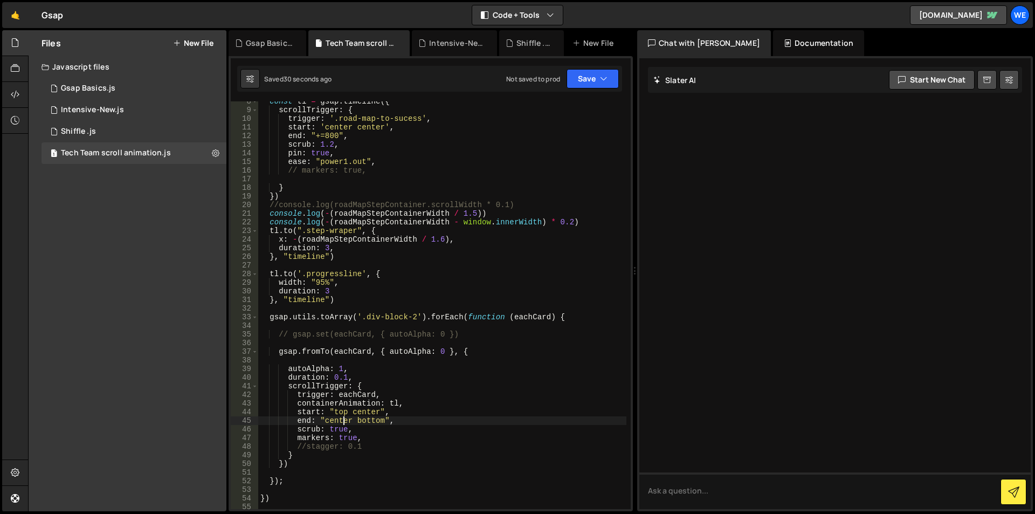
click at [343, 416] on div "const tl = gsap . timeline ({ scrollTrigger : { trigger : '.road-map-to-sucess'…" at bounding box center [442, 309] width 368 height 425
paste textarea "top"
click at [380, 412] on div "const tl = gsap . timeline ({ scrollTrigger : { trigger : '.road-map-to-sucess'…" at bounding box center [442, 309] width 368 height 425
click at [397, 413] on div "const tl = gsap . timeline ({ scrollTrigger : { trigger : '.road-map-to-sucess'…" at bounding box center [442, 309] width 368 height 425
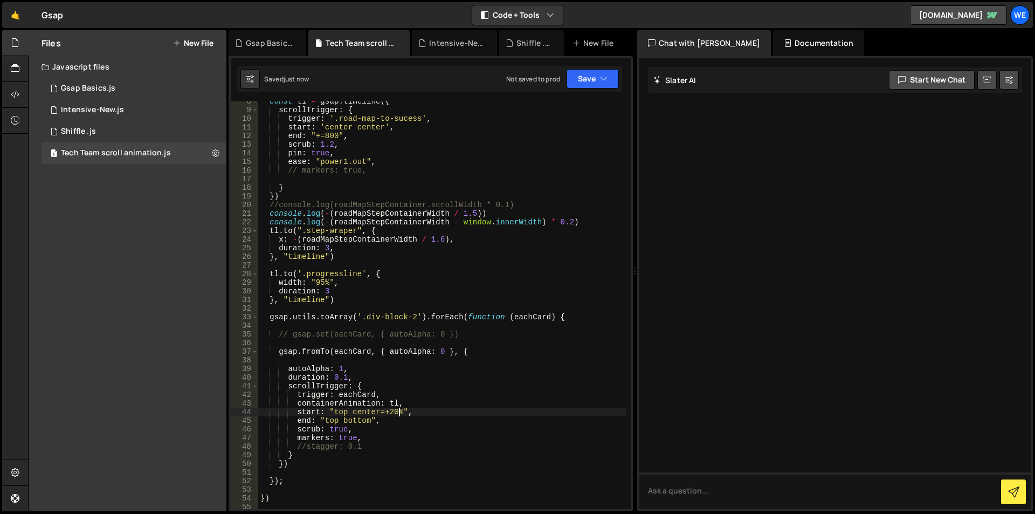
click at [391, 413] on div "const tl = gsap . timeline ({ scrollTrigger : { trigger : '.road-map-to-sucess'…" at bounding box center [442, 309] width 368 height 425
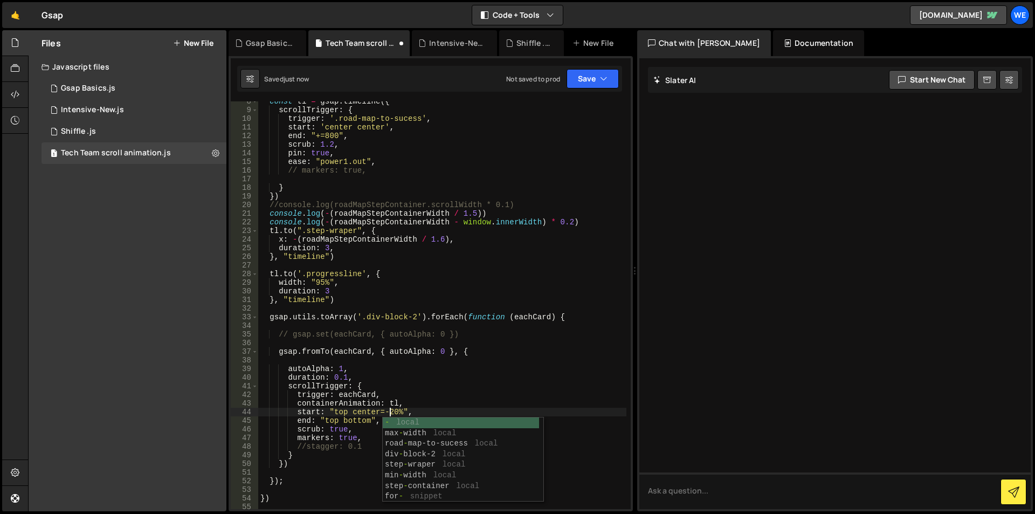
scroll to position [0, 9]
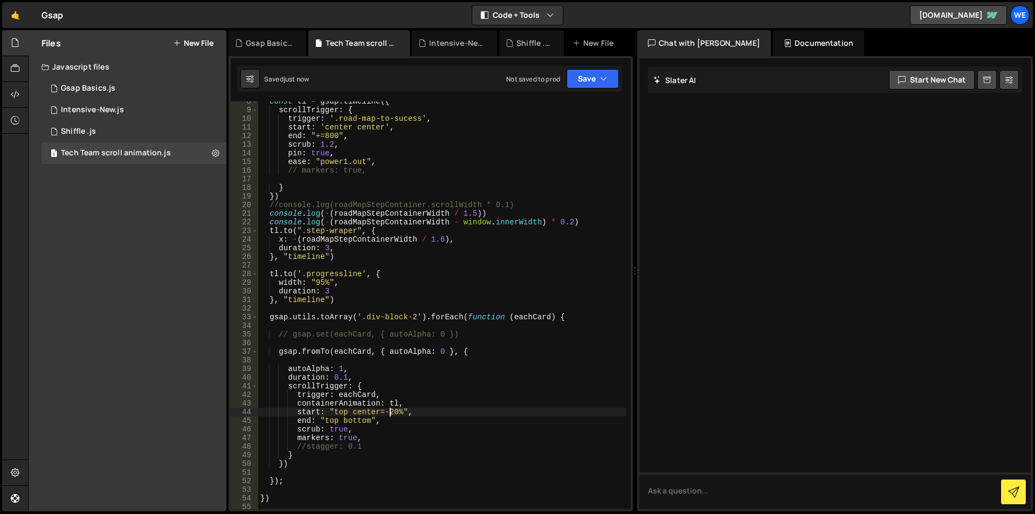
type textarea "start: "top center=-20%","
click at [114, 128] on div "1 Shiffle .js 0" at bounding box center [134, 132] width 185 height 22
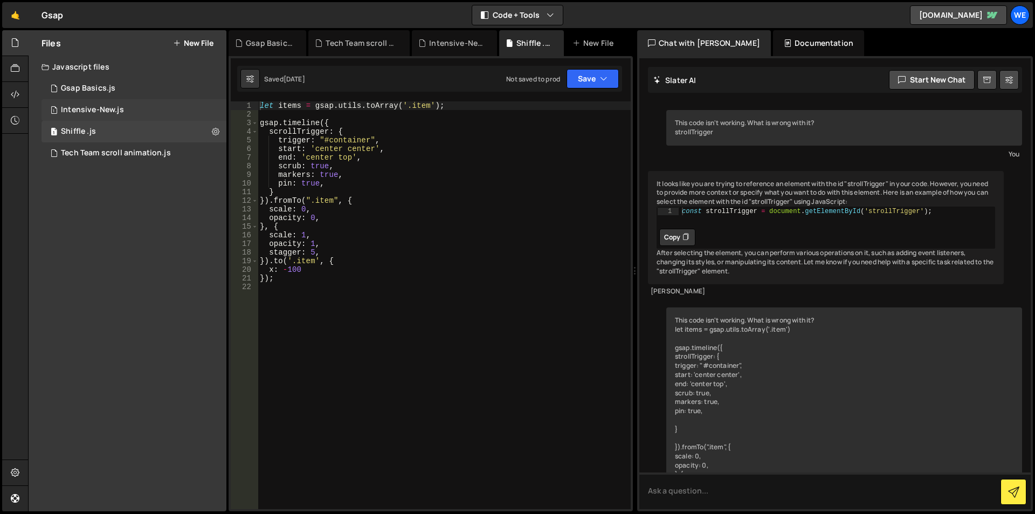
scroll to position [500, 0]
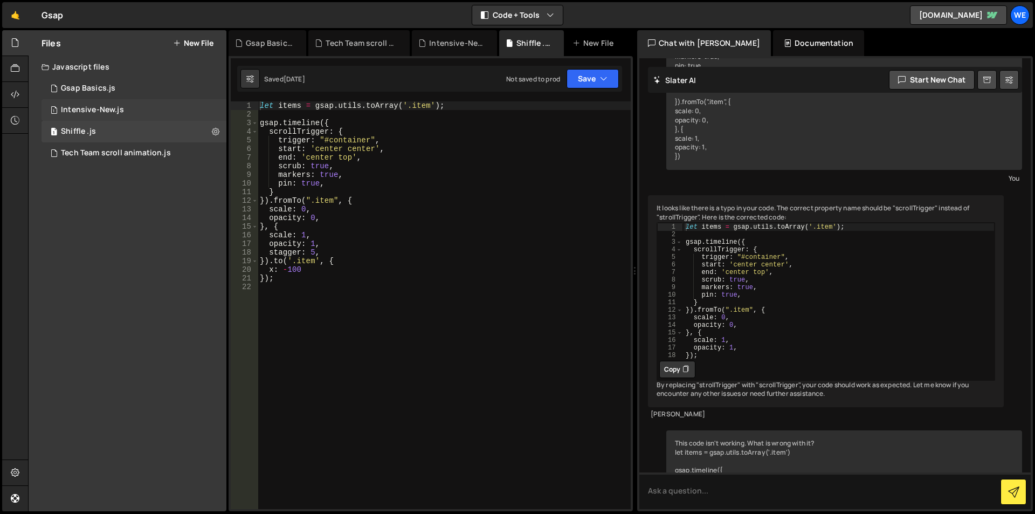
click at [124, 107] on div "1 Intensive-New.js 0" at bounding box center [134, 110] width 185 height 22
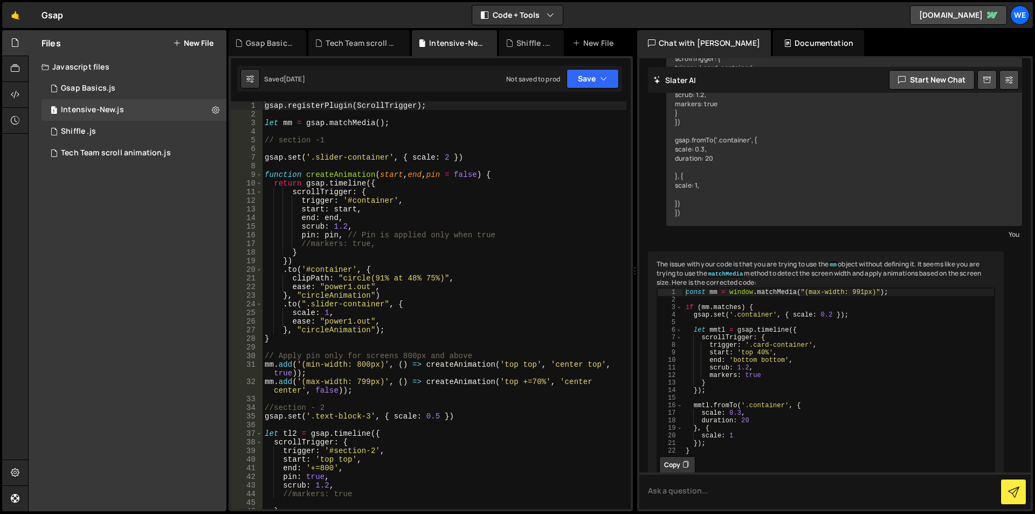
scroll to position [2593, 0]
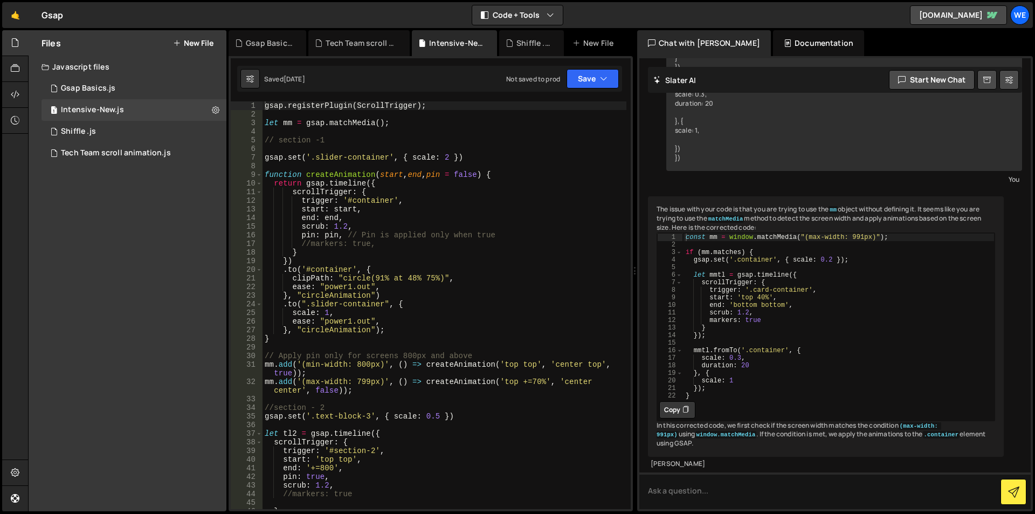
type textarea "start: start,"
click at [313, 207] on div "gsap . registerPlugin ( ScrollTrigger ) ; let mm = gsap . matchMedia ( ) ; // s…" at bounding box center [445, 313] width 364 height 425
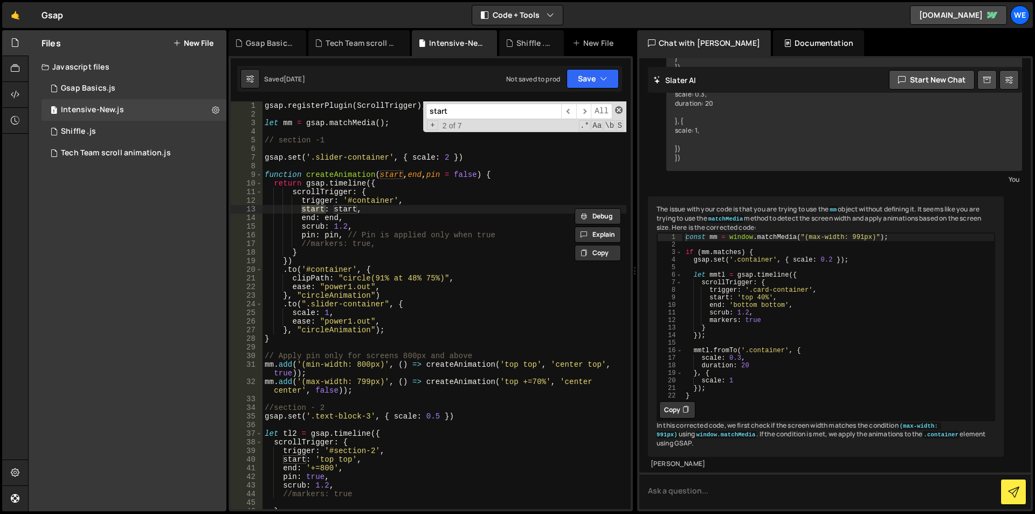
click at [622, 108] on span at bounding box center [619, 110] width 8 height 8
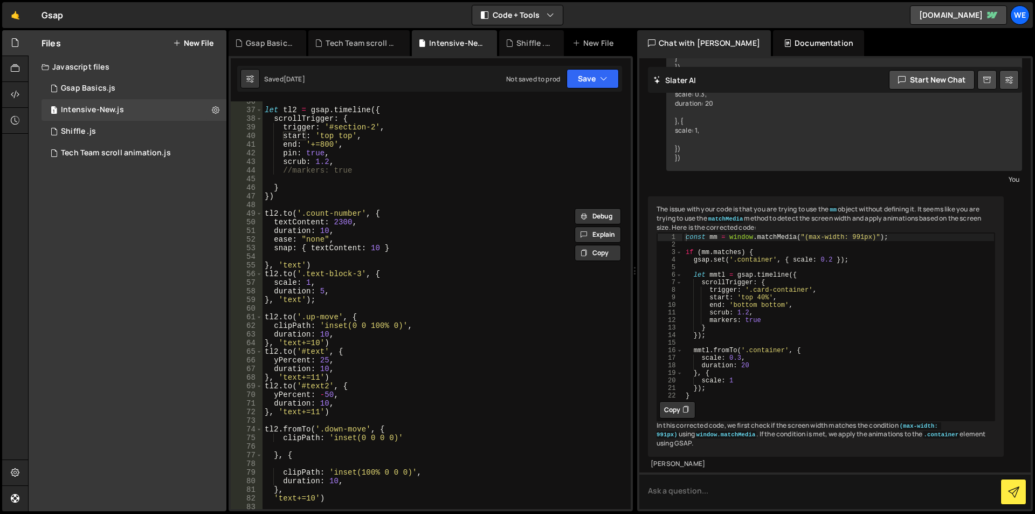
scroll to position [356, 0]
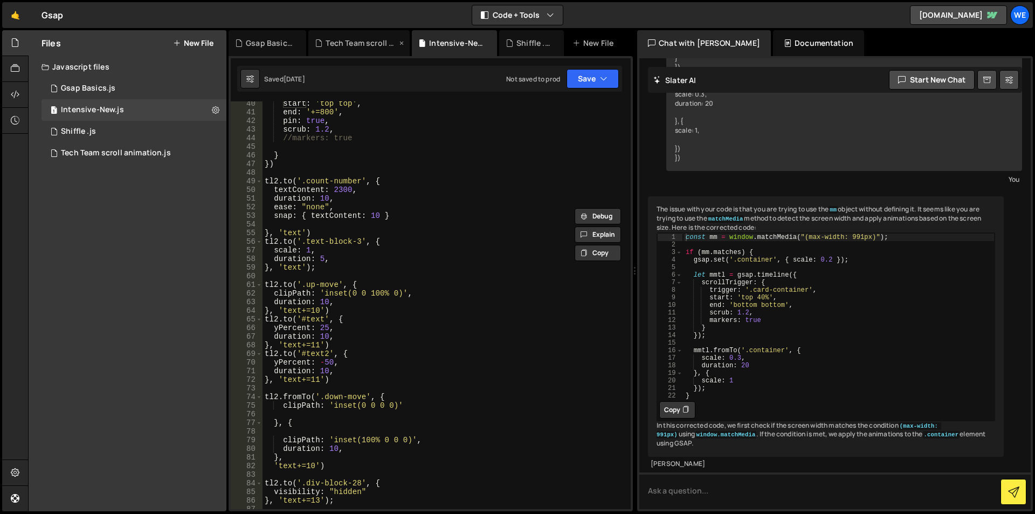
click at [377, 46] on div "Tech Team scroll animation.js" at bounding box center [361, 43] width 71 height 11
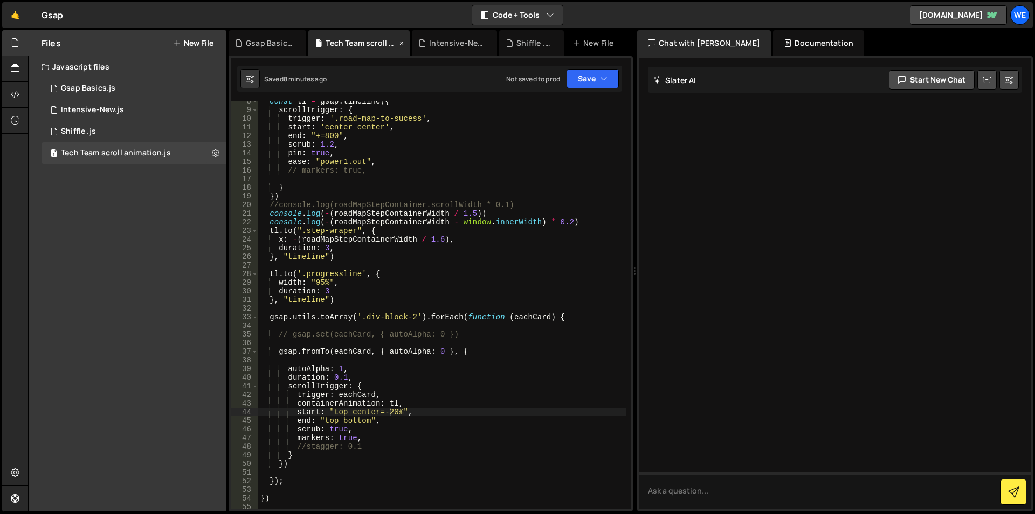
scroll to position [0, 0]
click at [389, 409] on div "const tl = gsap . timeline ({ scrollTrigger : { trigger : '.road-map-to-sucess'…" at bounding box center [442, 309] width 368 height 425
drag, startPoint x: 383, startPoint y: 415, endPoint x: 389, endPoint y: 417, distance: 6.3
click at [384, 416] on div "const tl = gsap . timeline ({ scrollTrigger : { trigger : '.road-map-to-sucess'…" at bounding box center [442, 309] width 368 height 425
click at [341, 415] on div "const tl = gsap . timeline ({ scrollTrigger : { trigger : '.road-map-to-sucess'…" at bounding box center [442, 309] width 368 height 425
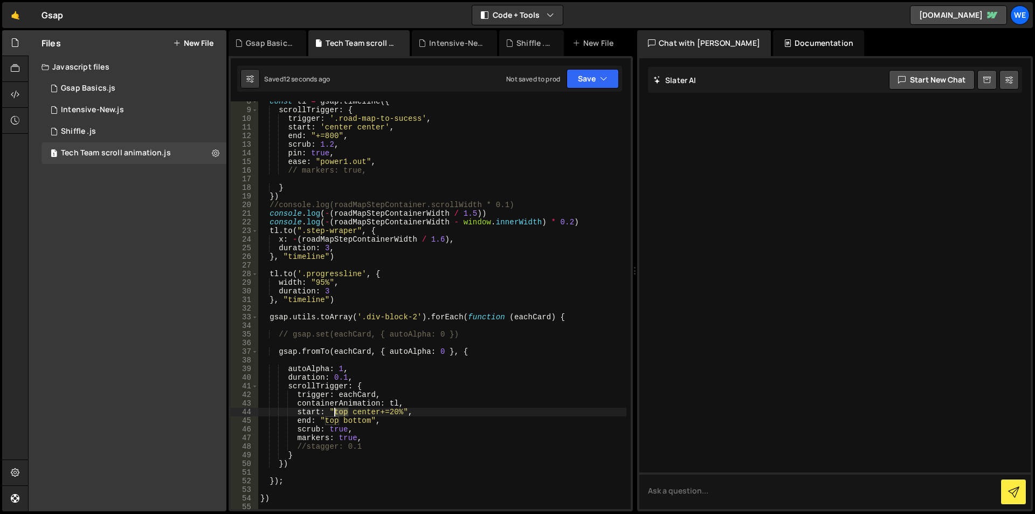
click at [341, 415] on div "const tl = gsap . timeline ({ scrollTrigger : { trigger : '.road-map-to-sucess'…" at bounding box center [442, 309] width 368 height 425
click at [349, 410] on div "const tl = gsap . timeline ({ scrollTrigger : { trigger : '.road-map-to-sucess'…" at bounding box center [442, 309] width 368 height 425
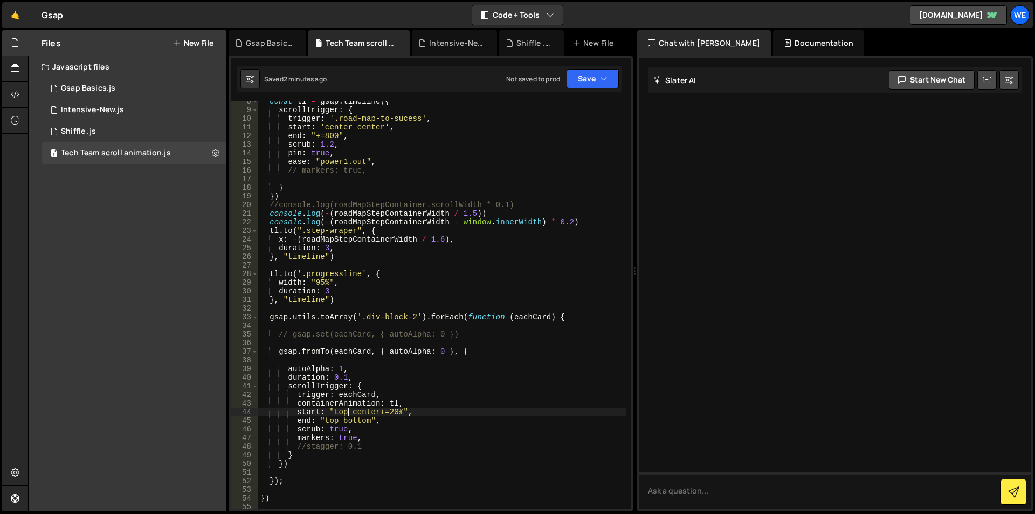
click at [354, 366] on div "const tl = gsap . timeline ({ scrollTrigger : { trigger : '.road-map-to-sucess'…" at bounding box center [442, 309] width 368 height 425
type textarea "autoAlpha: 1,"
click at [320, 377] on div "const tl = gsap . timeline ({ scrollTrigger : { trigger : '.road-map-to-sucess'…" at bounding box center [442, 309] width 368 height 425
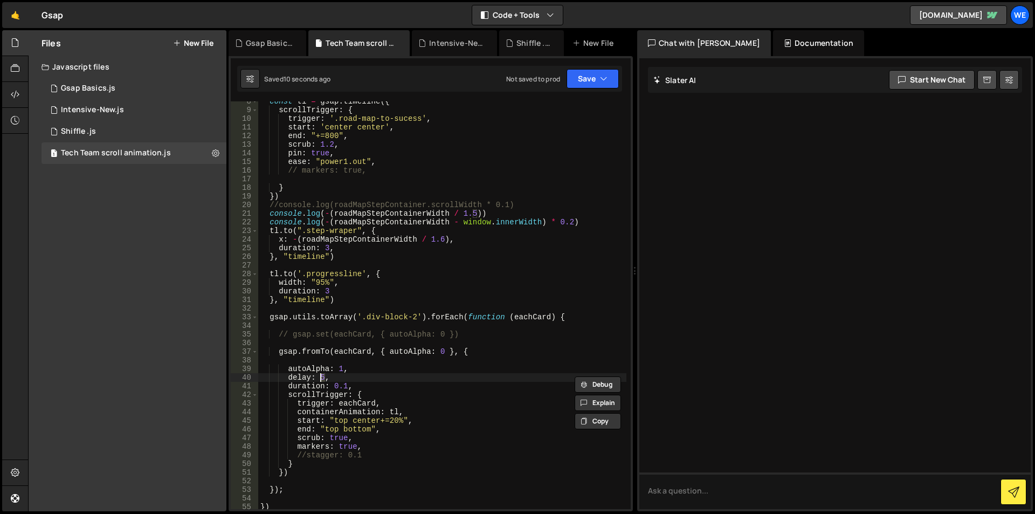
scroll to position [0, 4]
click at [381, 422] on div "const tl = gsap . timeline ({ scrollTrigger : { trigger : '.road-map-to-sucess'…" at bounding box center [442, 309] width 368 height 425
click at [404, 422] on div "const tl = gsap . timeline ({ scrollTrigger : { trigger : '.road-map-to-sucess'…" at bounding box center [442, 309] width 368 height 425
click at [285, 380] on div "const tl = gsap . timeline ({ scrollTrigger : { trigger : '.road-map-to-sucess'…" at bounding box center [442, 309] width 368 height 425
type textarea "delay: 10,"
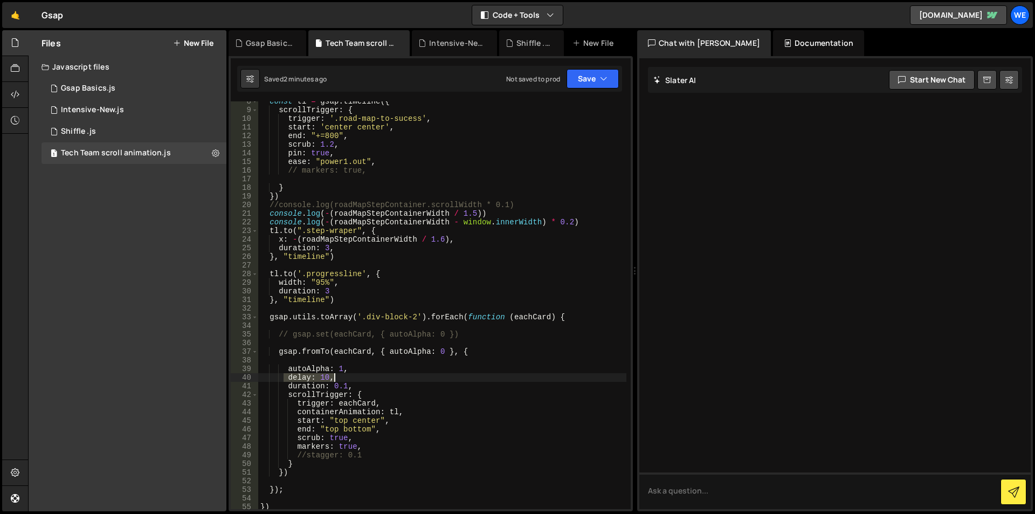
click at [349, 376] on div "const tl = gsap . timeline ({ scrollTrigger : { trigger : '.road-map-to-sucess'…" at bounding box center [442, 309] width 368 height 425
click at [382, 422] on div "const tl = gsap . timeline ({ scrollTrigger : { trigger : '.road-map-to-sucess'…" at bounding box center [442, 309] width 368 height 425
click at [339, 422] on div "const tl = gsap . timeline ({ scrollTrigger : { trigger : '.road-map-to-sucess'…" at bounding box center [442, 309] width 368 height 425
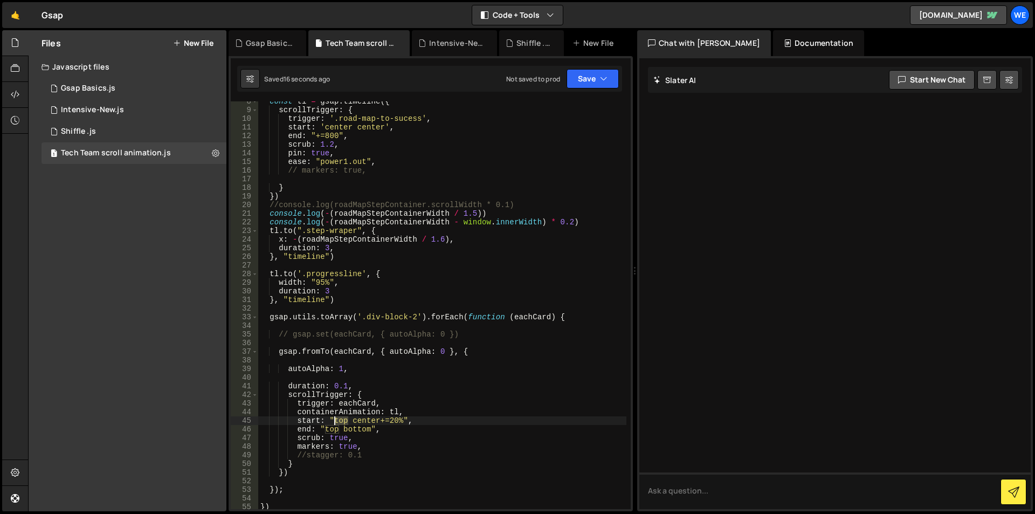
click at [339, 422] on div "const tl = gsap . timeline ({ scrollTrigger : { trigger : '.road-map-to-sucess'…" at bounding box center [442, 309] width 368 height 425
click at [330, 430] on div "const tl = gsap . timeline ({ scrollTrigger : { trigger : '.road-map-to-sucess'…" at bounding box center [442, 309] width 368 height 425
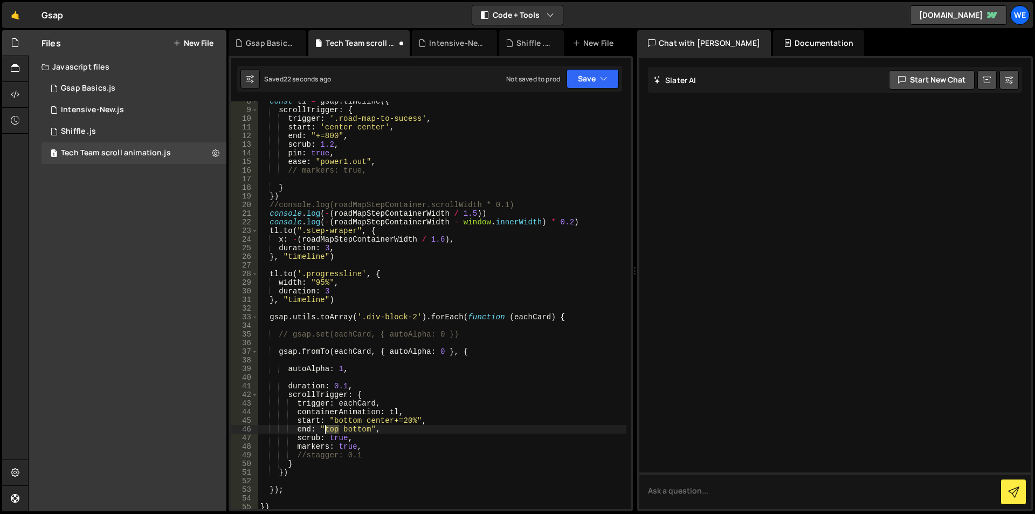
click at [330, 430] on div "const tl = gsap . timeline ({ scrollTrigger : { trigger : '.road-map-to-sucess'…" at bounding box center [442, 309] width 368 height 425
paste textarea "bottom"
click at [352, 416] on div "const tl = gsap . timeline ({ scrollTrigger : { trigger : '.road-map-to-sucess'…" at bounding box center [442, 309] width 368 height 425
click at [340, 419] on div "const tl = gsap . timeline ({ scrollTrigger : { trigger : '.road-map-to-sucess'…" at bounding box center [442, 309] width 368 height 425
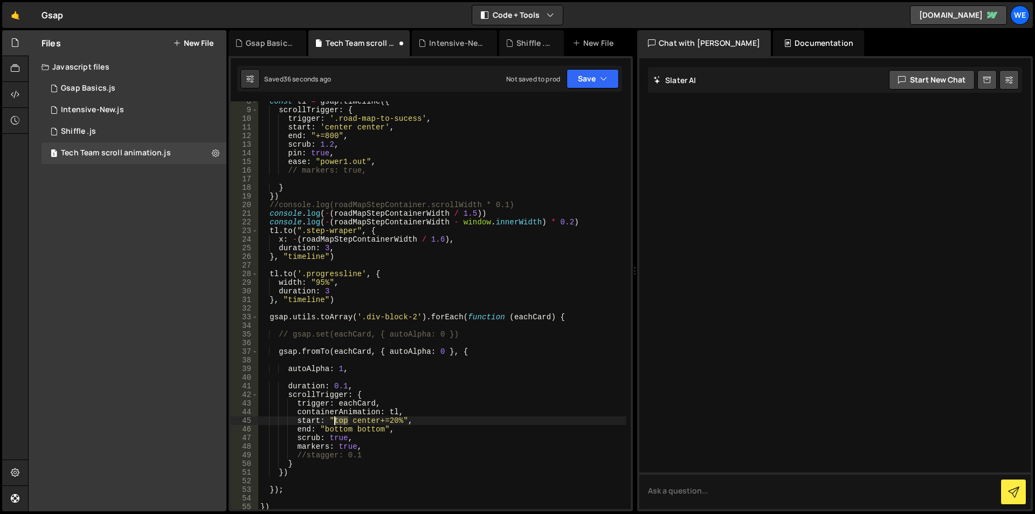
click at [340, 419] on div "const tl = gsap . timeline ({ scrollTrigger : { trigger : '.road-map-to-sucess'…" at bounding box center [442, 309] width 368 height 425
click at [340, 429] on div "const tl = gsap . timeline ({ scrollTrigger : { trigger : '.road-map-to-sucess'…" at bounding box center [442, 309] width 368 height 425
paste textarea "top"
click at [332, 428] on div "const tl = gsap . timeline ({ scrollTrigger : { trigger : '.road-map-to-sucess'…" at bounding box center [442, 309] width 368 height 425
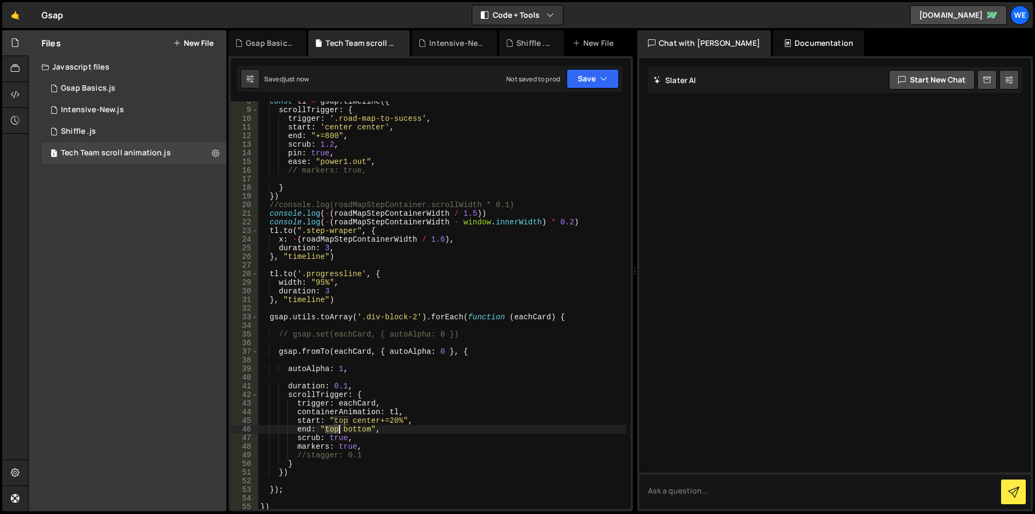
click at [332, 428] on div "const tl = gsap . timeline ({ scrollTrigger : { trigger : '.road-map-to-sucess'…" at bounding box center [442, 309] width 368 height 425
click at [345, 386] on div "const tl = gsap . timeline ({ scrollTrigger : { trigger : '.road-map-to-sucess'…" at bounding box center [442, 309] width 368 height 425
click at [340, 385] on div "const tl = gsap . timeline ({ scrollTrigger : { trigger : '.road-map-to-sucess'…" at bounding box center [442, 309] width 368 height 425
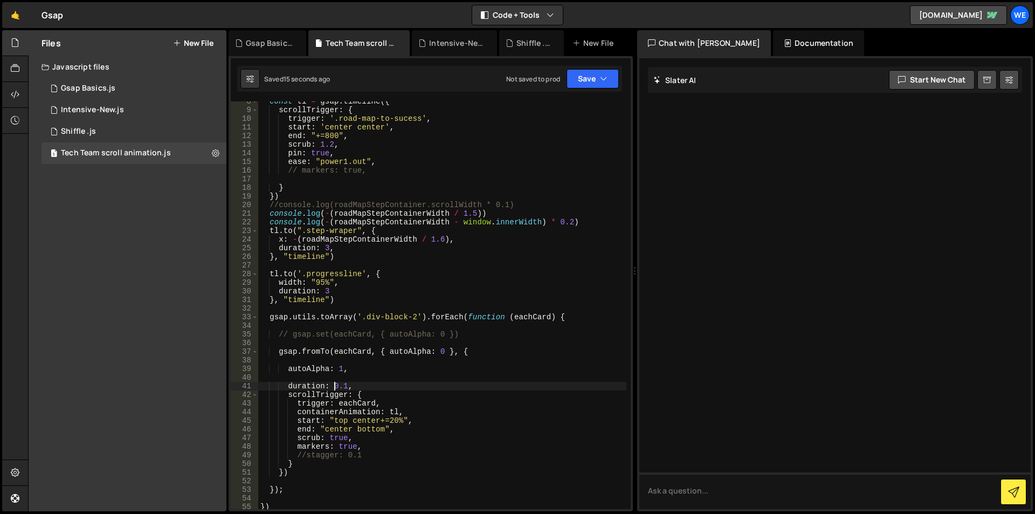
click at [333, 383] on div "const tl = gsap . timeline ({ scrollTrigger : { trigger : '.road-map-to-sucess'…" at bounding box center [442, 309] width 368 height 425
click at [347, 386] on div "const tl = gsap . timeline ({ scrollTrigger : { trigger : '.road-map-to-sucess'…" at bounding box center [442, 309] width 368 height 425
click at [335, 427] on div "const tl = gsap . timeline ({ scrollTrigger : { trigger : '.road-map-to-sucess'…" at bounding box center [442, 309] width 368 height 425
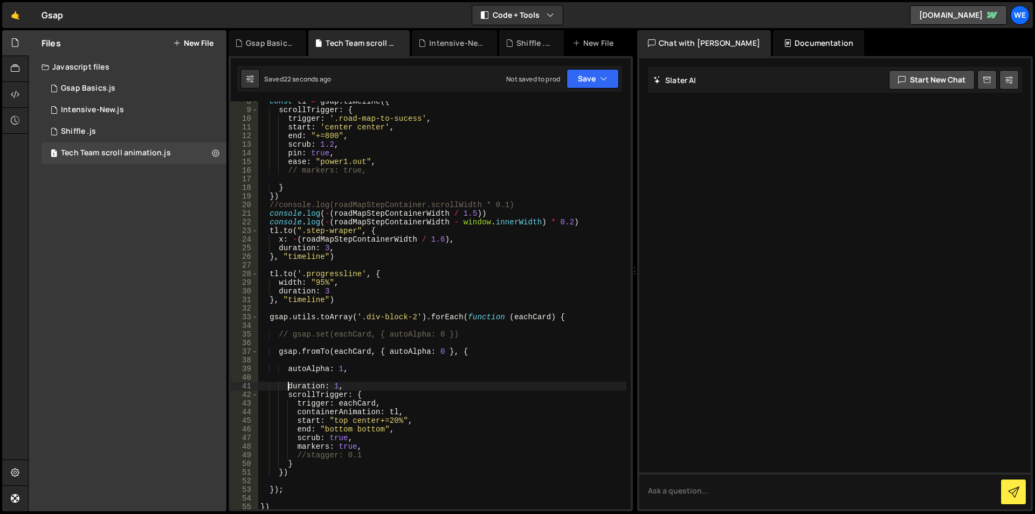
click at [289, 386] on div "const tl = gsap . timeline ({ scrollTrigger : { trigger : '.road-map-to-sucess'…" at bounding box center [442, 309] width 368 height 425
type textarea "duration: 1,"
click at [359, 384] on div "const tl = gsap . timeline ({ scrollTrigger : { trigger : '.road-map-to-sucess'…" at bounding box center [442, 309] width 368 height 425
click at [368, 452] on div "const tl = gsap . timeline ({ scrollTrigger : { trigger : '.road-map-to-sucess'…" at bounding box center [442, 309] width 368 height 425
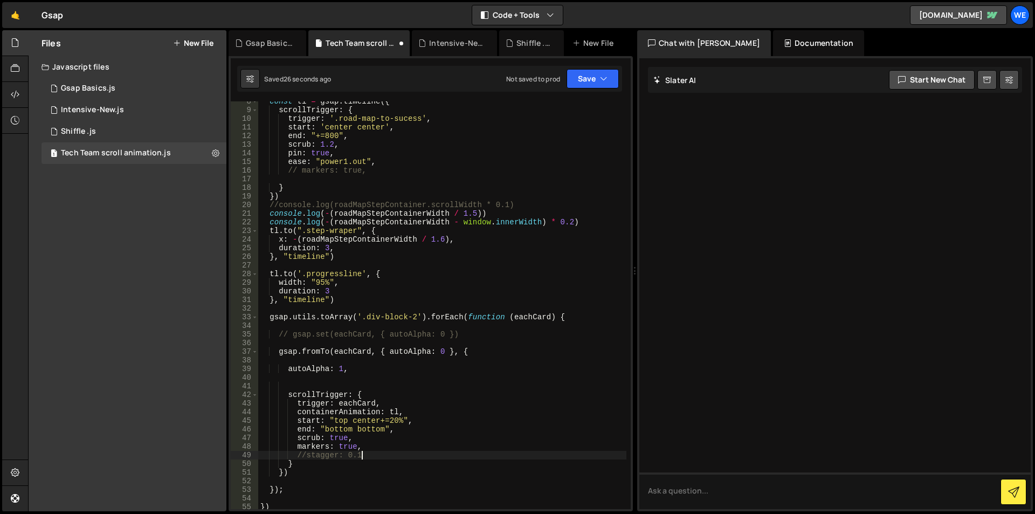
type textarea "//stagger: 0.1,"
paste textarea "duration: 1,"
drag, startPoint x: 343, startPoint y: 454, endPoint x: 347, endPoint y: 457, distance: 5.7
click at [343, 455] on div "const tl = gsap . timeline ({ scrollTrigger : { trigger : '.road-map-to-sucess'…" at bounding box center [442, 309] width 368 height 425
click at [347, 457] on div "const tl = gsap . timeline ({ scrollTrigger : { trigger : '.road-map-to-sucess'…" at bounding box center [442, 309] width 368 height 425
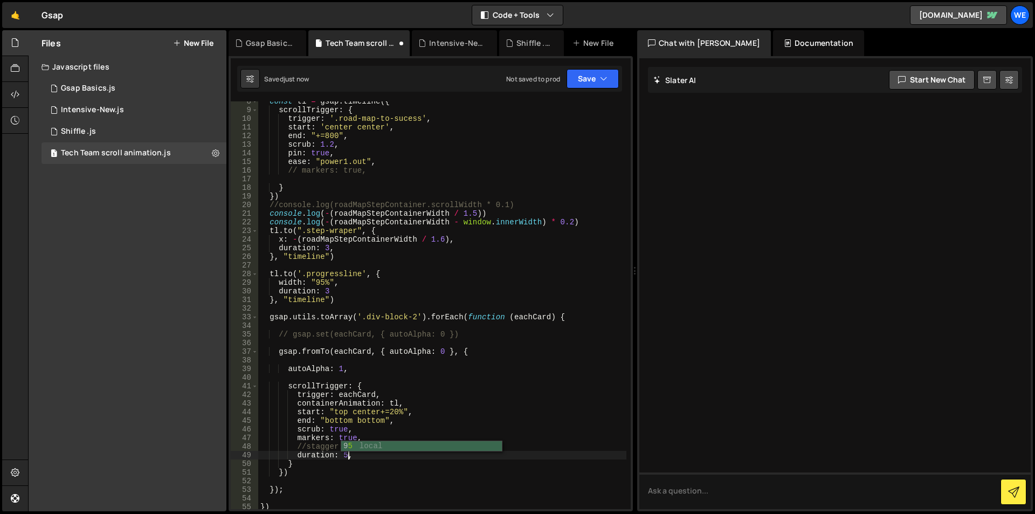
scroll to position [0, 6]
click at [296, 458] on div "const tl = gsap . timeline ({ scrollTrigger : { trigger : '.road-map-to-sucess'…" at bounding box center [442, 309] width 368 height 425
click at [362, 456] on div "const tl = gsap . timeline ({ scrollTrigger : { trigger : '.road-map-to-sucess'…" at bounding box center [442, 309] width 368 height 425
click at [267, 319] on div "const tl = gsap . timeline ({ scrollTrigger : { trigger : '.road-map-to-sucess'…" at bounding box center [442, 309] width 368 height 425
click at [300, 473] on div "const tl = gsap . timeline ({ scrollTrigger : { trigger : '.road-map-to-sucess'…" at bounding box center [442, 309] width 368 height 425
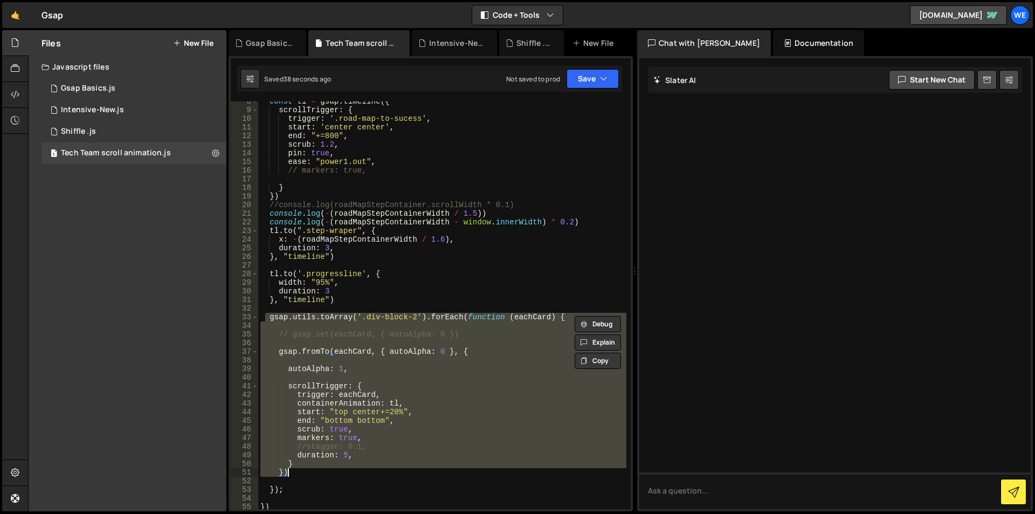
scroll to position [0, 2]
click at [340, 433] on div "const tl = gsap . timeline ({ scrollTrigger : { trigger : '.road-map-to-sucess'…" at bounding box center [442, 305] width 368 height 408
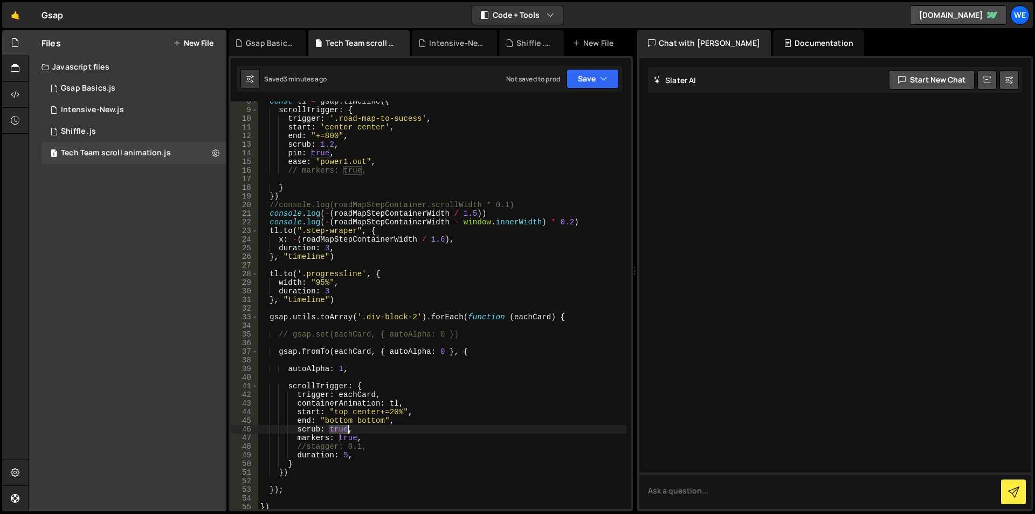
click at [340, 433] on div "const tl = gsap . timeline ({ scrollTrigger : { trigger : '.road-map-to-sucess'…" at bounding box center [442, 309] width 368 height 425
drag, startPoint x: 345, startPoint y: 455, endPoint x: 360, endPoint y: 468, distance: 19.8
click at [349, 456] on div "const tl = gsap . timeline ({ scrollTrigger : { trigger : '.road-map-to-sucess'…" at bounding box center [442, 309] width 368 height 425
click at [352, 422] on div "const tl = gsap . timeline ({ scrollTrigger : { trigger : '.road-map-to-sucess'…" at bounding box center [442, 309] width 368 height 425
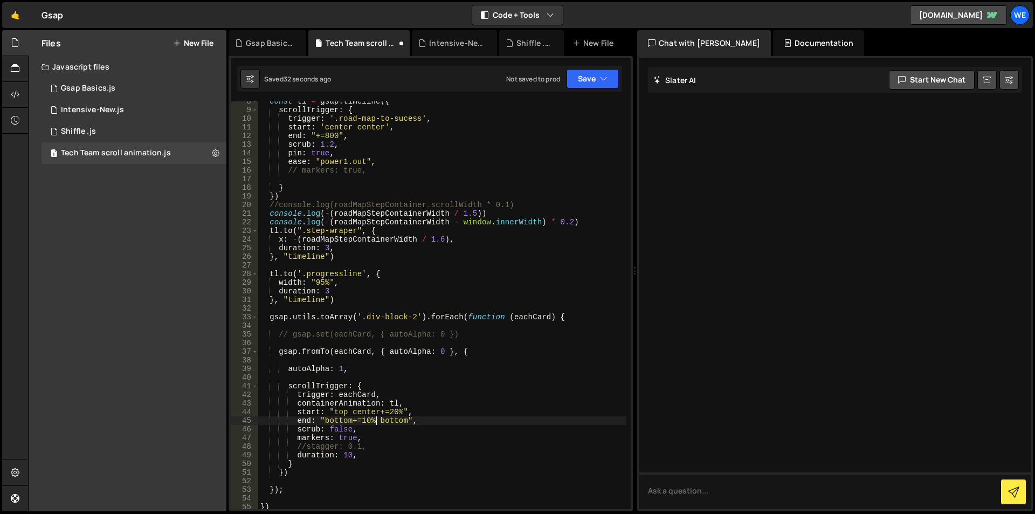
scroll to position [0, 8]
click at [345, 428] on div "const tl = gsap . timeline ({ scrollTrigger : { trigger : '.road-map-to-sucess'…" at bounding box center [442, 309] width 368 height 425
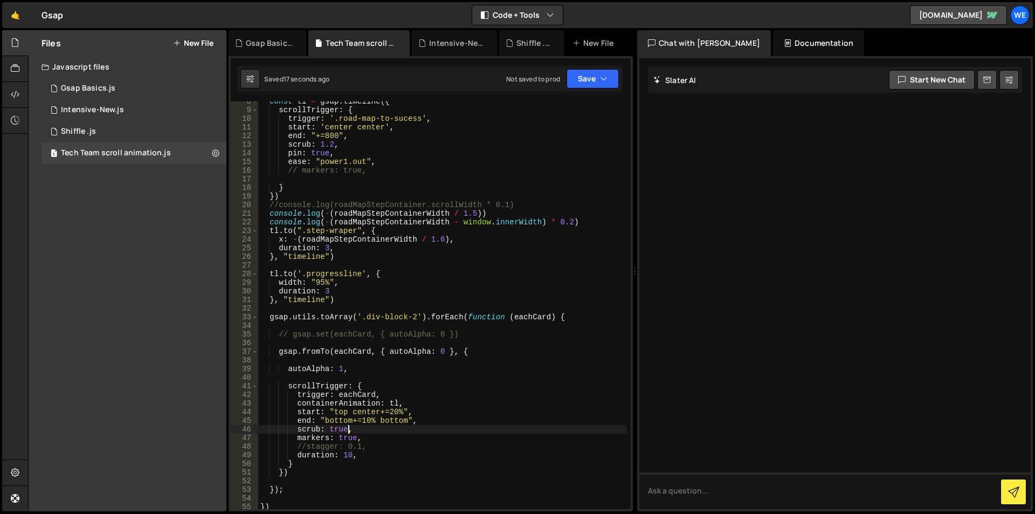
click at [333, 430] on div "const tl = gsap . timeline ({ scrollTrigger : { trigger : '.road-map-to-sucess'…" at bounding box center [442, 309] width 368 height 425
click at [295, 457] on div "const tl = gsap . timeline ({ scrollTrigger : { trigger : '.road-map-to-sucess'…" at bounding box center [442, 309] width 368 height 425
type textarea "duration: 10,"
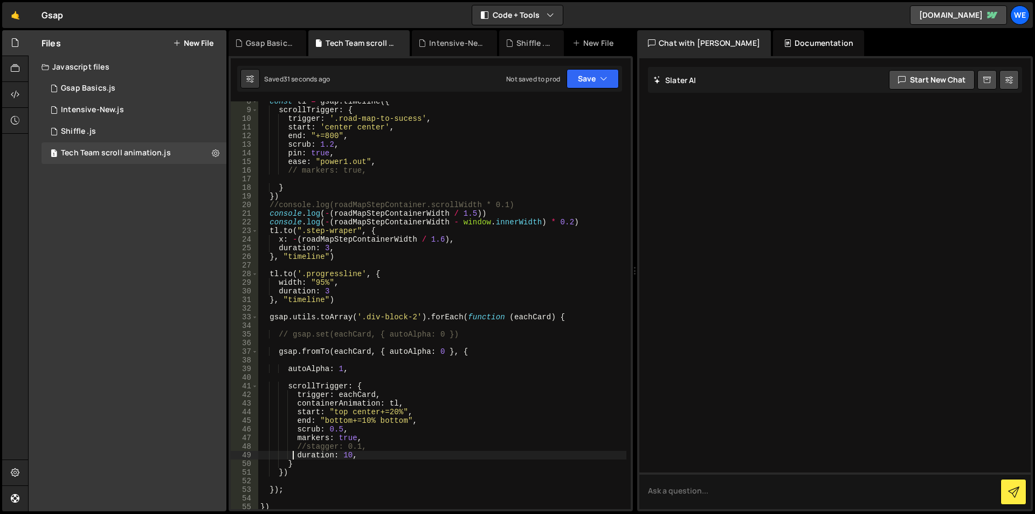
click at [369, 458] on div "const tl = gsap . timeline ({ scrollTrigger : { trigger : '.road-map-to-sucess'…" at bounding box center [442, 309] width 368 height 425
click at [340, 428] on div "const tl = gsap . timeline ({ scrollTrigger : { trigger : '.road-map-to-sucess'…" at bounding box center [442, 309] width 368 height 425
click at [332, 428] on div "const tl = gsap . timeline ({ scrollTrigger : { trigger : '.road-map-to-sucess'…" at bounding box center [442, 309] width 368 height 425
click at [346, 431] on div "const tl = gsap . timeline ({ scrollTrigger : { trigger : '.road-map-to-sucess'…" at bounding box center [442, 309] width 368 height 425
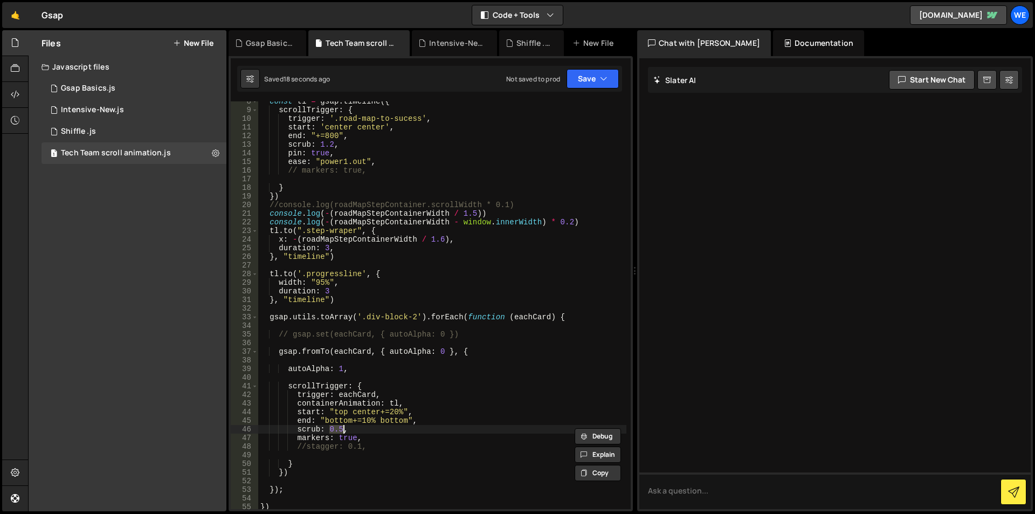
scroll to position [0, 5]
click at [344, 411] on div "const tl = gsap . timeline ({ scrollTrigger : { trigger : '.road-map-to-sucess'…" at bounding box center [442, 309] width 368 height 425
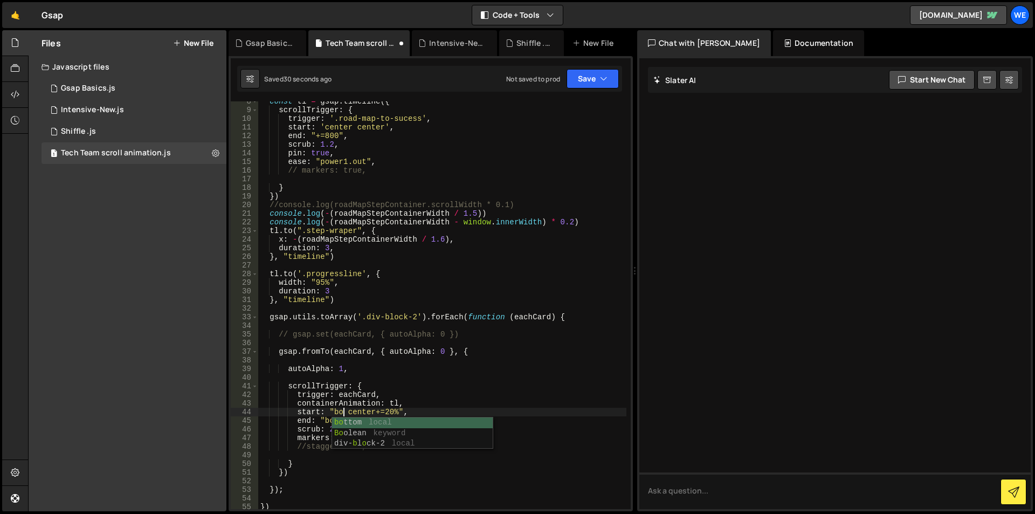
scroll to position [0, 6]
click at [416, 413] on div "const tl = gsap . timeline ({ scrollTrigger : { trigger : '.road-map-to-sucess'…" at bounding box center [442, 309] width 368 height 425
click at [395, 409] on div "const tl = gsap . timeline ({ scrollTrigger : { trigger : '.road-map-to-sucess'…" at bounding box center [442, 309] width 368 height 425
click at [349, 413] on div "const tl = gsap . timeline ({ scrollTrigger : { trigger : '.road-map-to-sucess'…" at bounding box center [442, 309] width 368 height 425
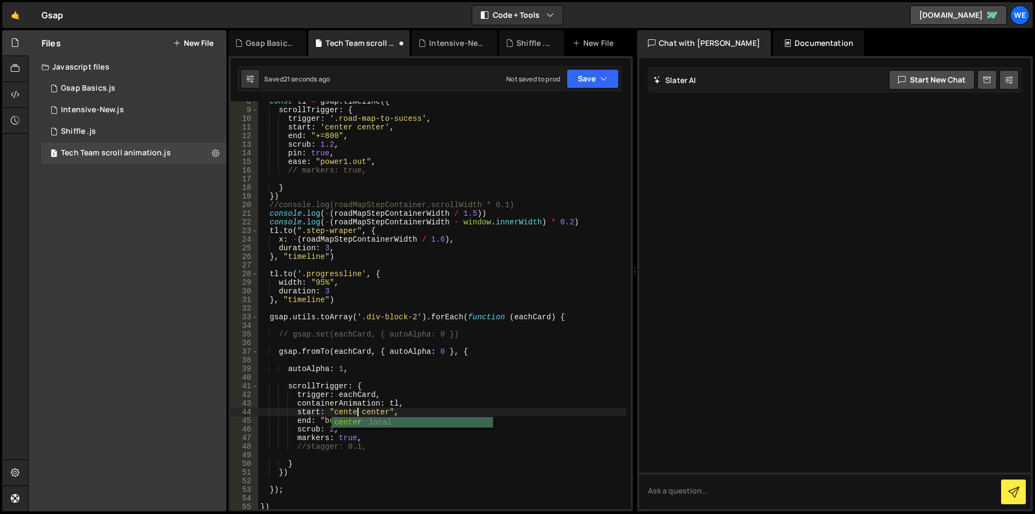
scroll to position [0, 7]
click at [393, 412] on div "const tl = gsap . timeline ({ scrollTrigger : { trigger : '.road-map-to-sucess'…" at bounding box center [442, 309] width 368 height 425
click at [345, 413] on div "const tl = gsap . timeline ({ scrollTrigger : { trigger : '.road-map-to-sucess'…" at bounding box center [442, 309] width 368 height 425
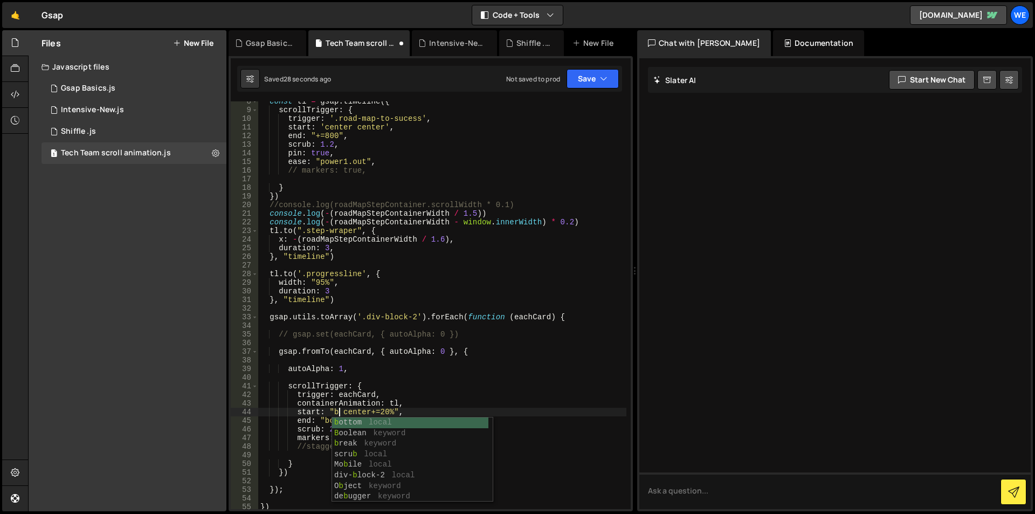
scroll to position [0, 6]
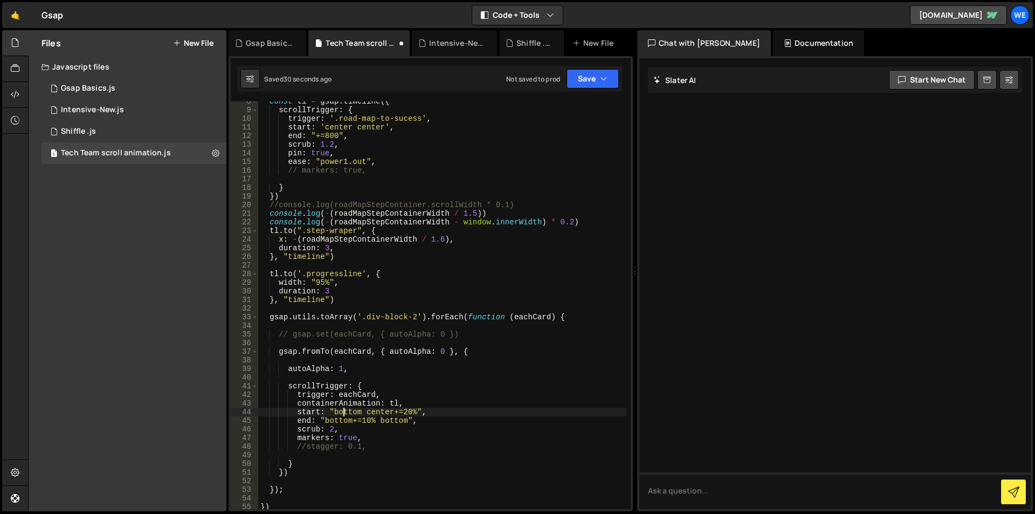
click at [345, 413] on div "const tl = gsap . timeline ({ scrollTrigger : { trigger : '.road-map-to-sucess'…" at bounding box center [442, 309] width 368 height 425
click at [428, 419] on div "const tl = gsap . timeline ({ scrollTrigger : { trigger : '.road-map-to-sucess'…" at bounding box center [442, 309] width 368 height 425
click at [413, 413] on div "const tl = gsap . timeline ({ scrollTrigger : { trigger : '.road-map-to-sucess'…" at bounding box center [442, 309] width 368 height 425
click at [404, 410] on div "const tl = gsap . timeline ({ scrollTrigger : { trigger : '.road-map-to-sucess'…" at bounding box center [442, 309] width 368 height 425
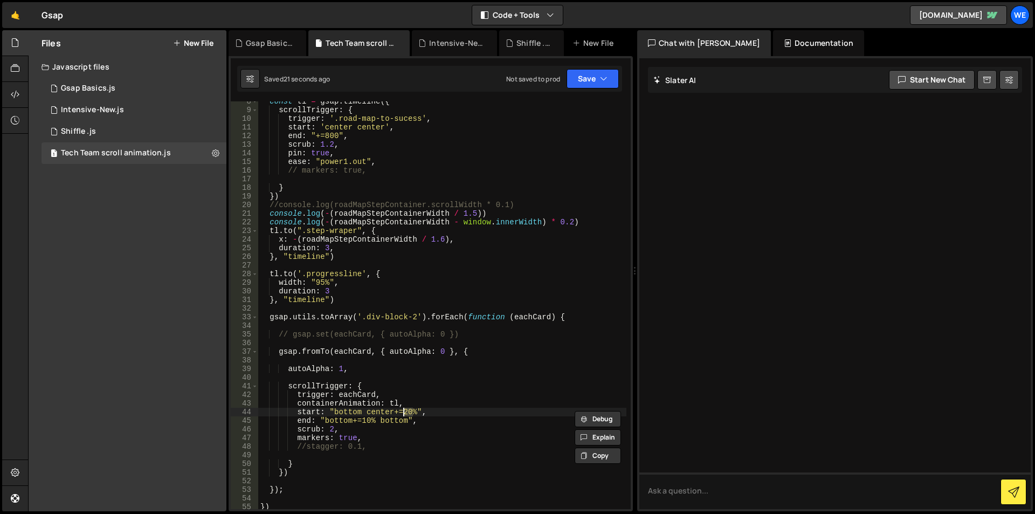
scroll to position [0, 10]
click at [345, 413] on div "const tl = gsap . timeline ({ scrollTrigger : { trigger : '.road-map-to-sucess'…" at bounding box center [442, 309] width 368 height 425
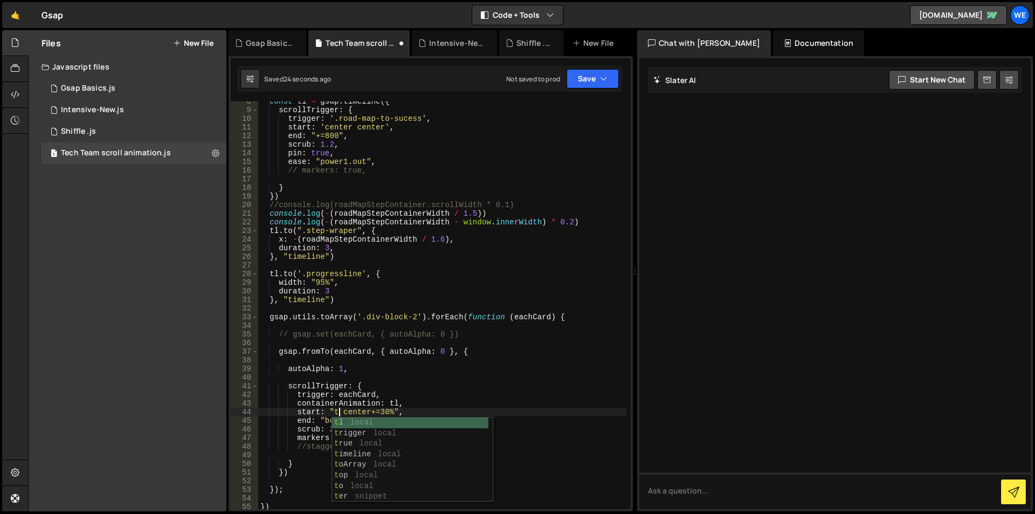
scroll to position [0, 6]
click at [432, 410] on div "const tl = gsap . timeline ({ scrollTrigger : { trigger : '.road-map-to-sucess'…" at bounding box center [442, 309] width 368 height 425
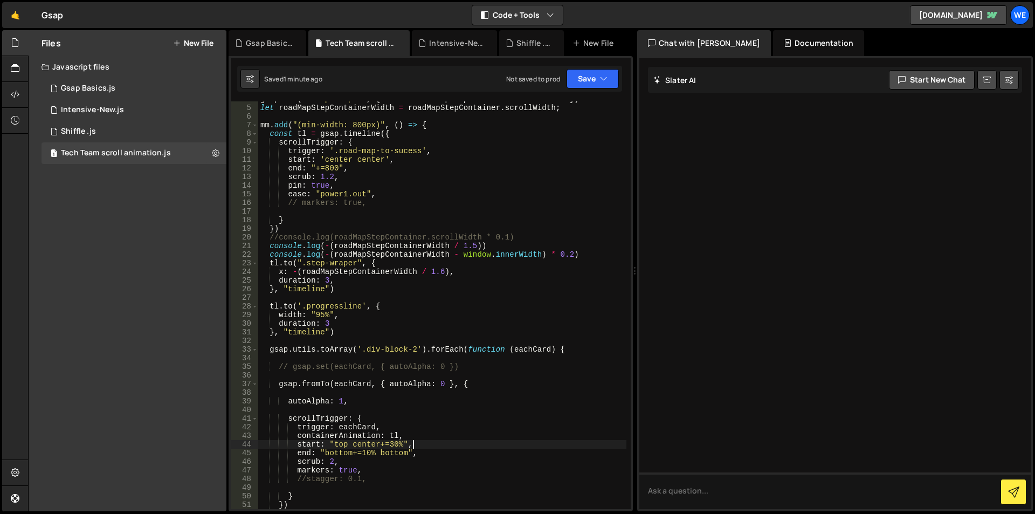
scroll to position [32, 0]
click at [550, 351] on div "gsap . set ( ".step-wraper" , { width : roadMapStepContainer . scrollWidth }) l…" at bounding box center [442, 307] width 368 height 425
click at [334, 442] on div "gsap . set ( ".step-wraper" , { width : roadMapStepContainer . scrollWidth }) l…" at bounding box center [442, 307] width 368 height 425
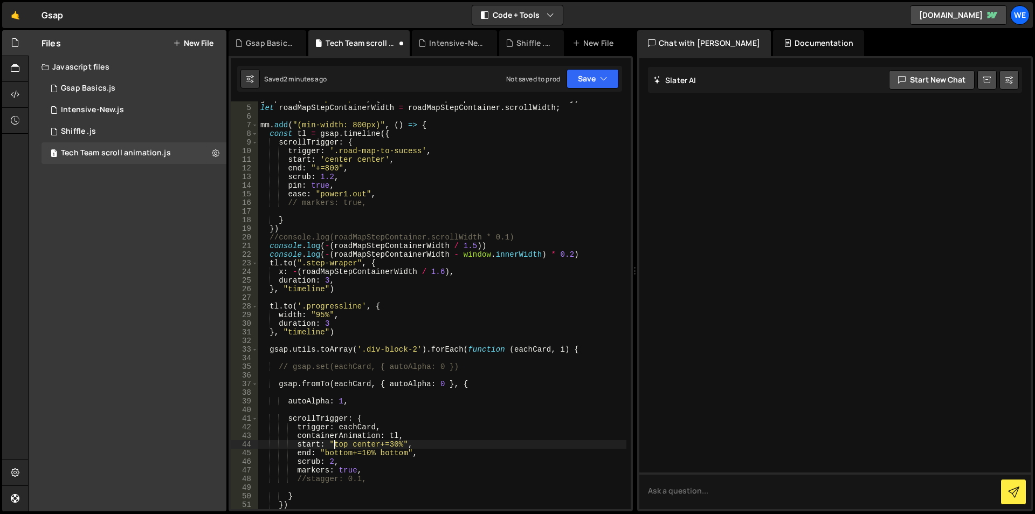
click at [327, 443] on div "gsap . set ( ".step-wraper" , { width : roadMapStepContainer . scrollWidth }) l…" at bounding box center [442, 307] width 368 height 425
paste textarea "i === 0 ?"
click at [450, 444] on div "gsap . set ( ".step-wraper" , { width : roadMapStepContainer . scrollWidth }) l…" at bounding box center [442, 307] width 368 height 425
click at [374, 439] on div "gsap . set ( ".step-wraper" , { width : roadMapStepContainer . scrollWidth }) l…" at bounding box center [442, 307] width 368 height 425
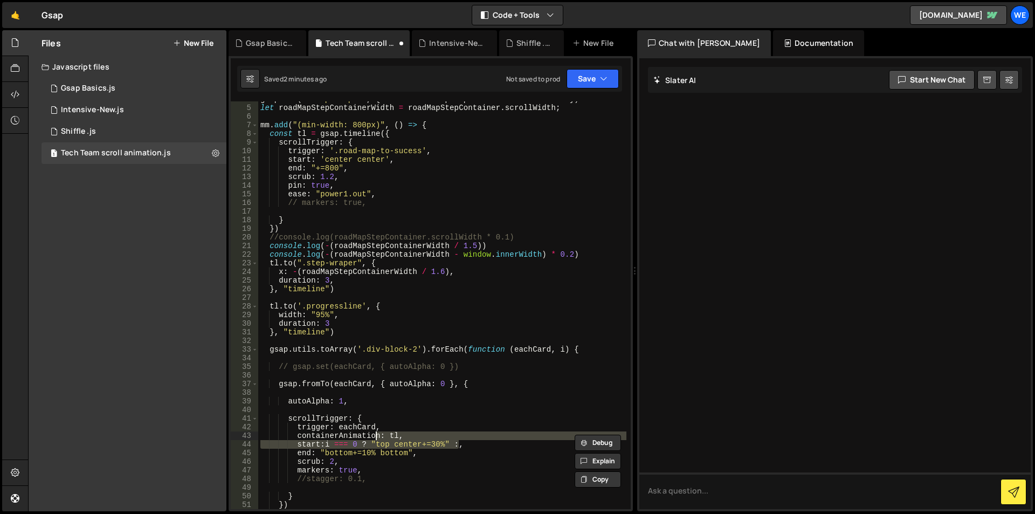
click at [378, 445] on div "gsap . set ( ".step-wraper" , { width : roadMapStepContainer . scrollWidth }) l…" at bounding box center [442, 305] width 368 height 408
click at [445, 444] on div "gsap . set ( ".step-wraper" , { width : roadMapStepContainer . scrollWidth }) l…" at bounding box center [442, 307] width 368 height 425
click at [367, 441] on div "gsap . set ( ".step-wraper" , { width : roadMapStepContainer . scrollWidth }) l…" at bounding box center [442, 307] width 368 height 425
click at [449, 442] on div "gsap . set ( ".step-wraper" , { width : roadMapStepContainer . scrollWidth }) l…" at bounding box center [442, 307] width 368 height 425
click at [460, 442] on div "gsap . set ( ".step-wraper" , { width : roadMapStepContainer . scrollWidth }) l…" at bounding box center [442, 307] width 368 height 425
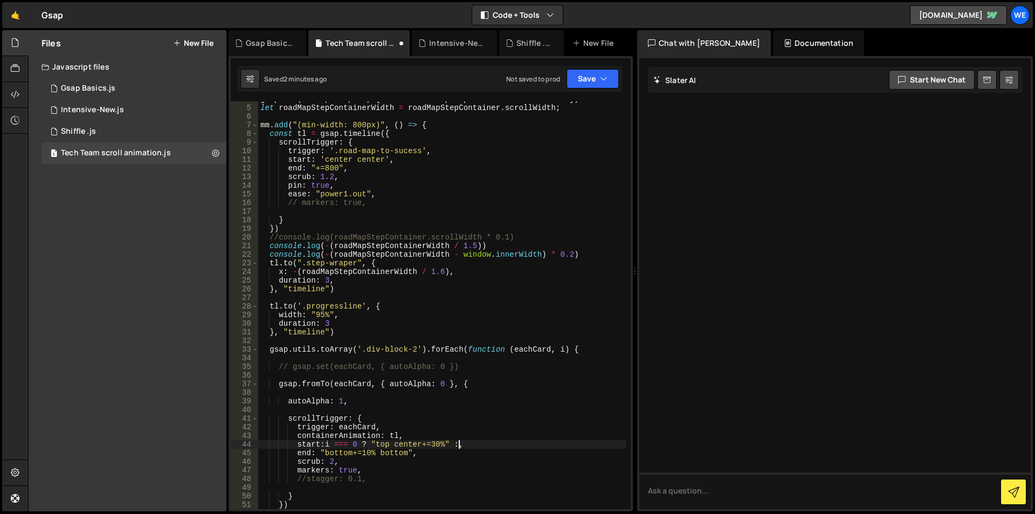
paste textarea ""top center+=30%""
click at [386, 444] on div "gsap . set ( ".step-wraper" , { width : roadMapStepContainer . scrollWidth }) l…" at bounding box center [442, 307] width 368 height 425
click at [380, 444] on div "gsap . set ( ".step-wraper" , { width : roadMapStepContainer . scrollWidth }) l…" at bounding box center [442, 307] width 368 height 425
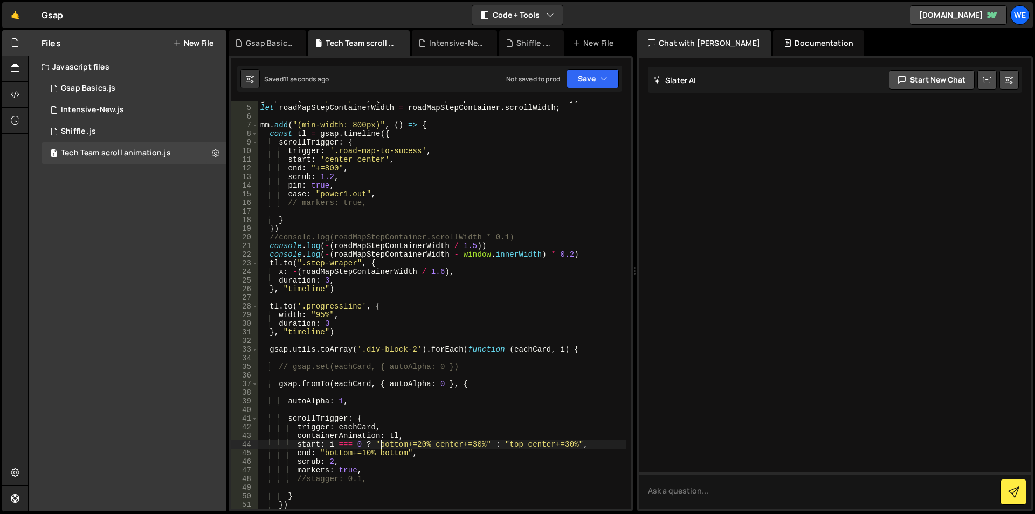
click at [430, 444] on div "gsap . set ( ".step-wraper" , { width : roadMapStepContainer . scrollWidth }) l…" at bounding box center [442, 307] width 368 height 425
click at [325, 453] on div "gsap . set ( ".step-wraper" , { width : roadMapStepContainer . scrollWidth }) l…" at bounding box center [442, 307] width 368 height 425
click at [377, 450] on div "gsap . set ( ".step-wraper" , { width : roadMapStepContainer . scrollWidth }) l…" at bounding box center [442, 307] width 368 height 425
paste textarea "2"
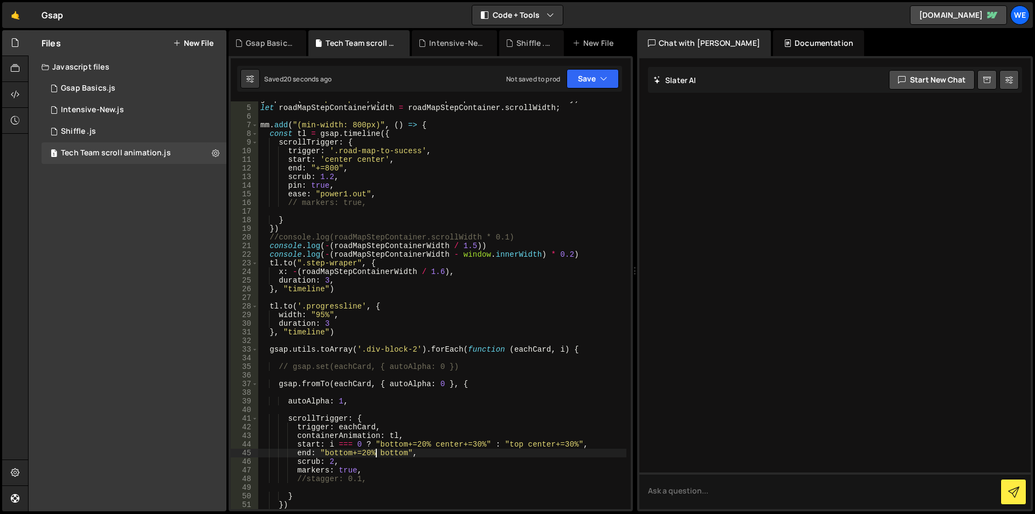
click at [421, 441] on div "gsap . set ( ".step-wraper" , { width : roadMapStepContainer . scrollWidth }) l…" at bounding box center [442, 307] width 368 height 425
click at [368, 451] on div "gsap . set ( ".step-wraper" , { width : roadMapStepContainer . scrollWidth }) l…" at bounding box center [442, 307] width 368 height 425
click at [423, 448] on div "gsap . set ( ".step-wraper" , { width : roadMapStepContainer . scrollWidth }) l…" at bounding box center [442, 307] width 368 height 425
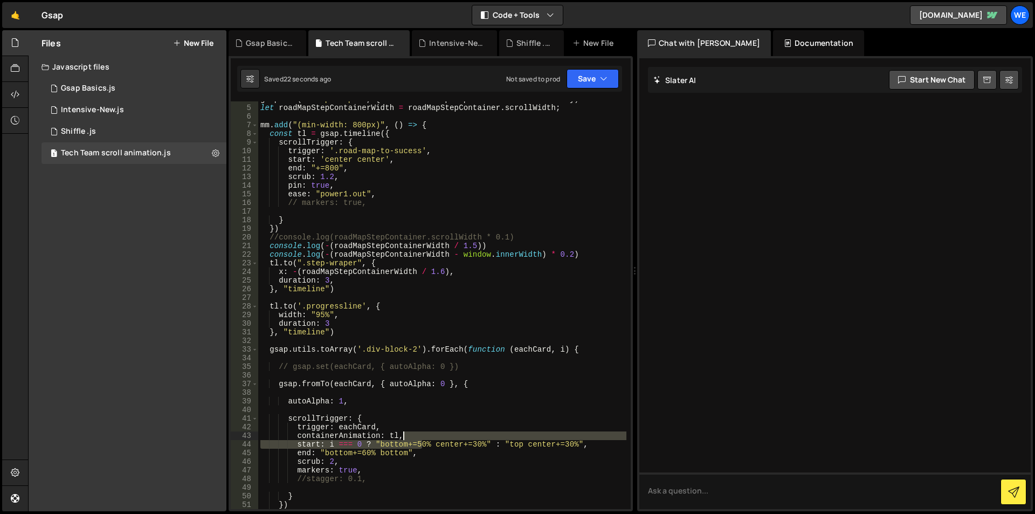
click at [418, 439] on div "gsap . set ( ".step-wraper" , { width : roadMapStepContainer . scrollWidth }) l…" at bounding box center [442, 307] width 368 height 425
click at [416, 448] on div "gsap . set ( ".step-wraper" , { width : roadMapStepContainer . scrollWidth }) l…" at bounding box center [442, 305] width 368 height 408
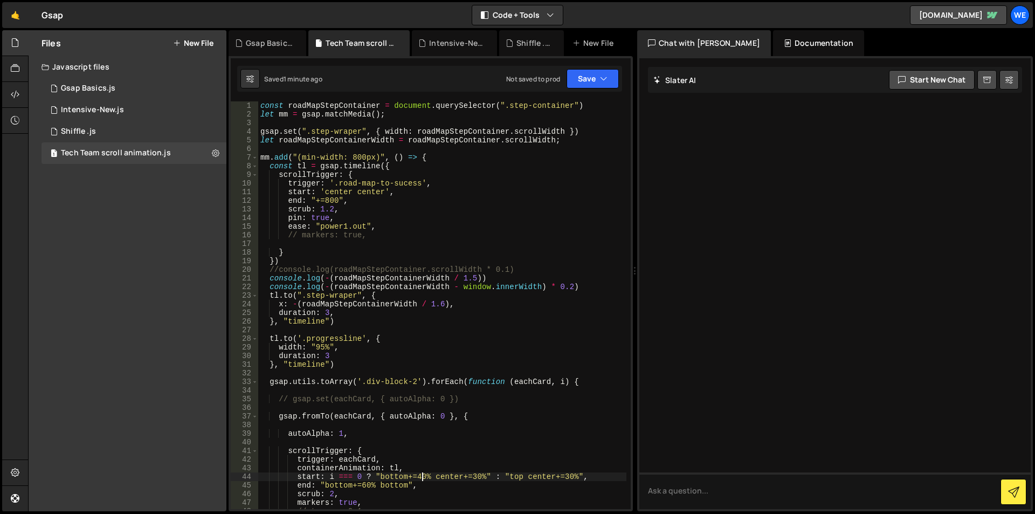
scroll to position [0, 0]
click at [339, 198] on div "const roadMapStepContainer = document . querySelector ( ".step-container" ) let…" at bounding box center [442, 313] width 368 height 425
click at [324, 197] on div "const roadMapStepContainer = document . querySelector ( ".step-container" ) let…" at bounding box center [442, 313] width 368 height 425
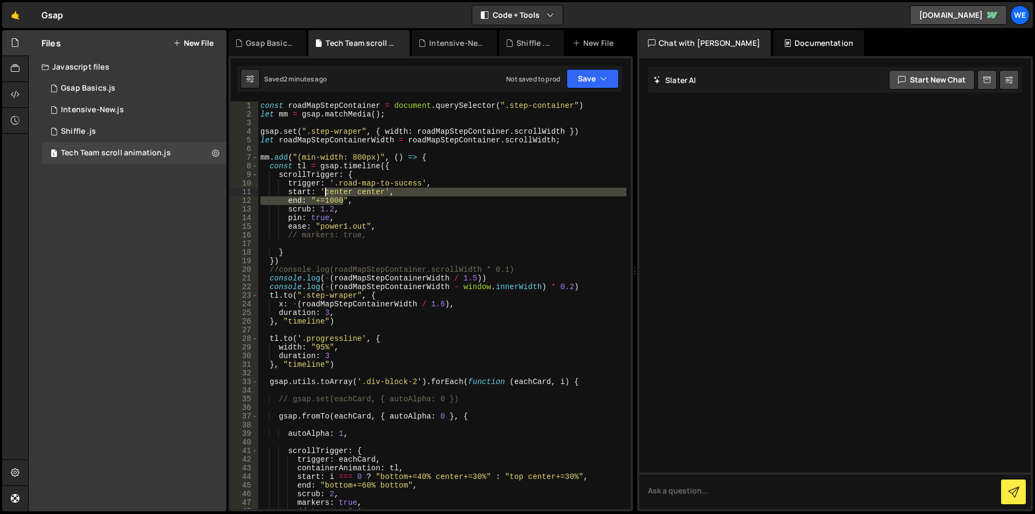
click at [326, 196] on div "const roadMapStepContainer = document . querySelector ( ".step-container" ) let…" at bounding box center [442, 313] width 368 height 425
click at [326, 196] on div "const roadMapStepContainer = document . querySelector ( ".step-container" ) let…" at bounding box center [442, 305] width 368 height 408
click at [327, 198] on div "const roadMapStepContainer = document . querySelector ( ".step-container" ) let…" at bounding box center [442, 313] width 368 height 425
click at [342, 202] on div "const roadMapStepContainer = document . querySelector ( ".step-container" ) let…" at bounding box center [442, 313] width 368 height 425
click at [324, 199] on div "const roadMapStepContainer = document . querySelector ( ".step-container" ) let…" at bounding box center [442, 313] width 368 height 425
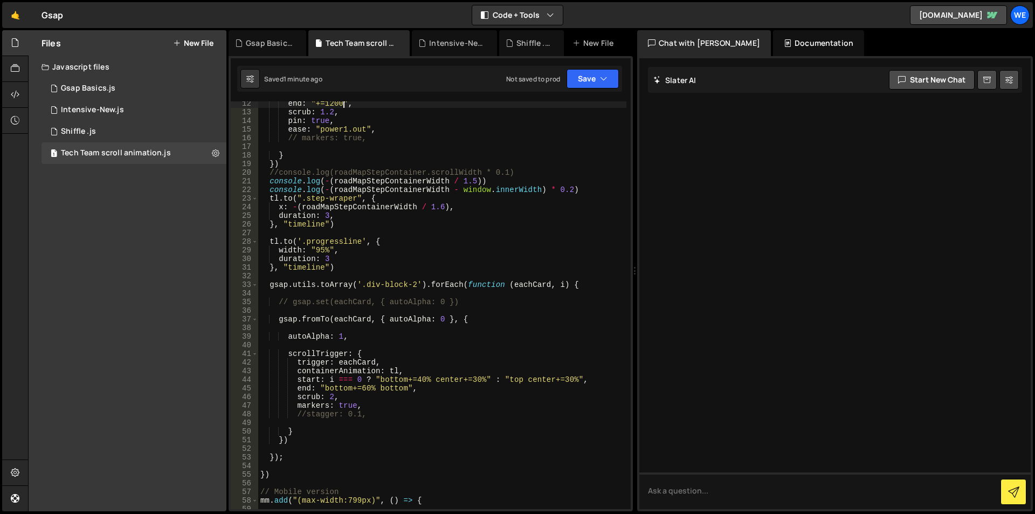
scroll to position [129, 0]
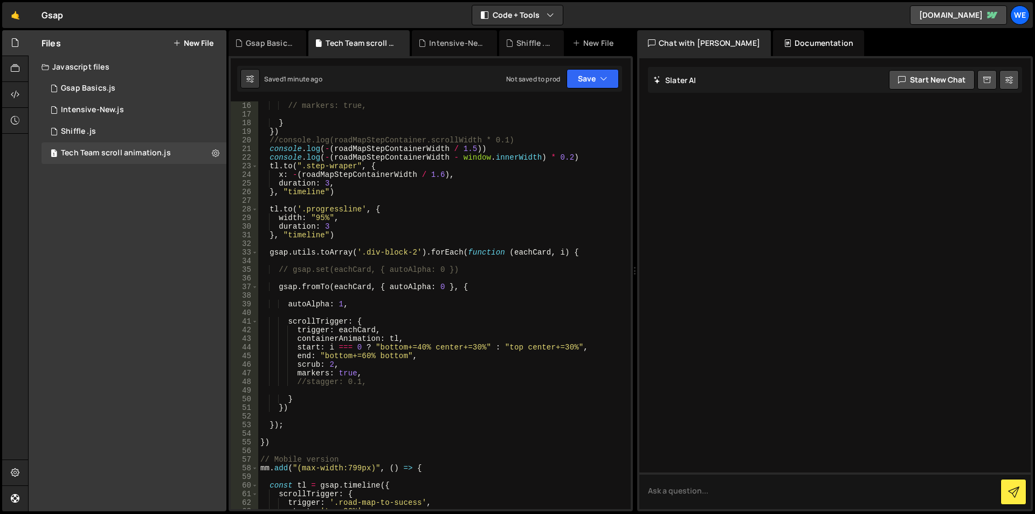
click at [332, 363] on div "// markers: true, } }) //console.log(roadMapStepContainer.scrollWidth * 0.1) co…" at bounding box center [442, 313] width 368 height 425
click at [328, 363] on div "// markers: true, } }) //console.log(roadMapStepContainer.scrollWidth * 0.1) co…" at bounding box center [442, 313] width 368 height 425
click at [418, 346] on div "// markers: true, } }) //console.log(roadMapStepContainer.scrollWidth * 0.1) co…" at bounding box center [442, 313] width 368 height 425
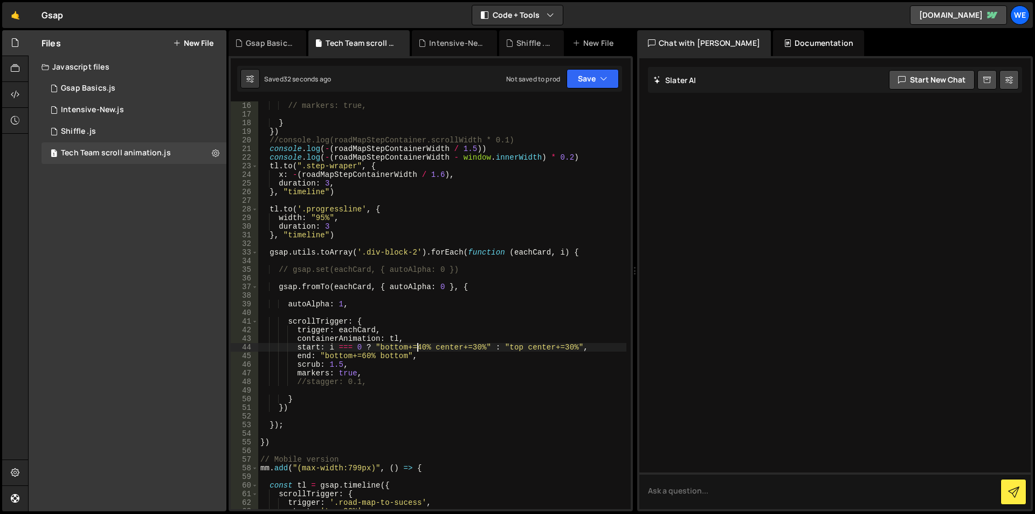
click at [421, 346] on div "// markers: true, } }) //console.log(roadMapStepContainer.scrollWidth * 0.1) co…" at bounding box center [442, 313] width 368 height 425
click at [370, 371] on div "// markers: true, } }) //console.log(roadMapStepContainer.scrollWidth * 0.1) co…" at bounding box center [442, 313] width 368 height 425
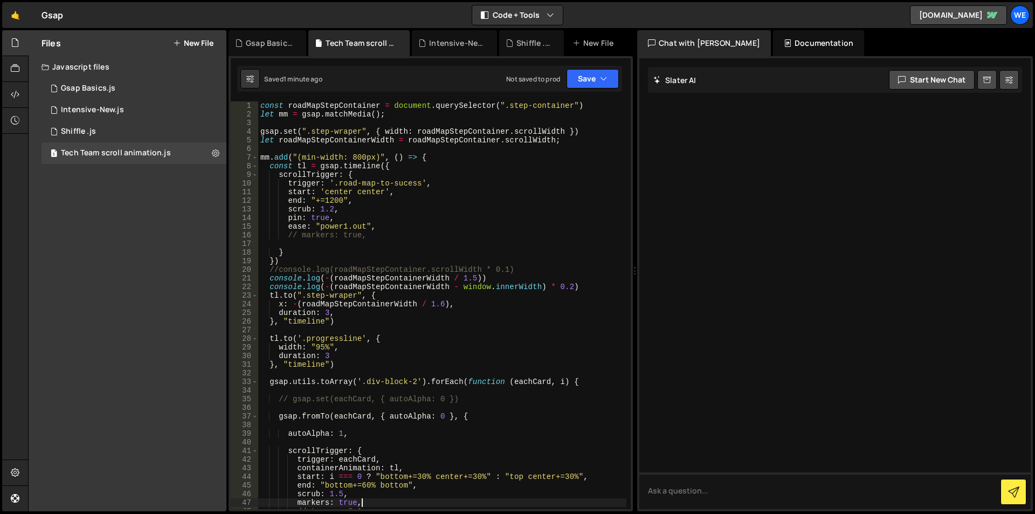
click at [336, 200] on div "const roadMapStepContainer = document . querySelector ( ".step-container" ) let…" at bounding box center [442, 313] width 368 height 425
click at [324, 198] on div "const roadMapStepContainer = document . querySelector ( ".step-container" ) let…" at bounding box center [442, 313] width 368 height 425
click at [339, 201] on div "const roadMapStepContainer = document . querySelector ( ".step-container" ) let…" at bounding box center [442, 313] width 368 height 425
click at [342, 202] on div "const roadMapStepContainer = document . querySelector ( ".step-container" ) let…" at bounding box center [442, 313] width 368 height 425
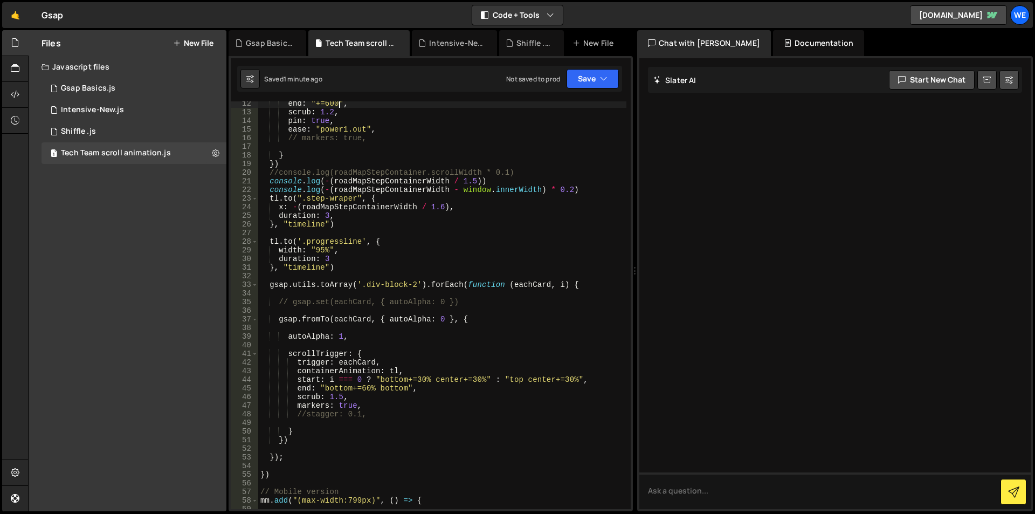
scroll to position [97, 0]
click at [368, 388] on div "end : "+=600" , scrub : 1.2 , pin : true , ease : "power1.out" , // markers: tr…" at bounding box center [442, 311] width 368 height 425
click at [361, 387] on div "end : "+=600" , scrub : 1.2 , pin : true , ease : "power1.out" , // markers: tr…" at bounding box center [442, 311] width 368 height 425
click at [371, 388] on div "end : "+=600" , scrub : 1.2 , pin : true , ease : "power1.out" , // markers: tr…" at bounding box center [442, 311] width 368 height 425
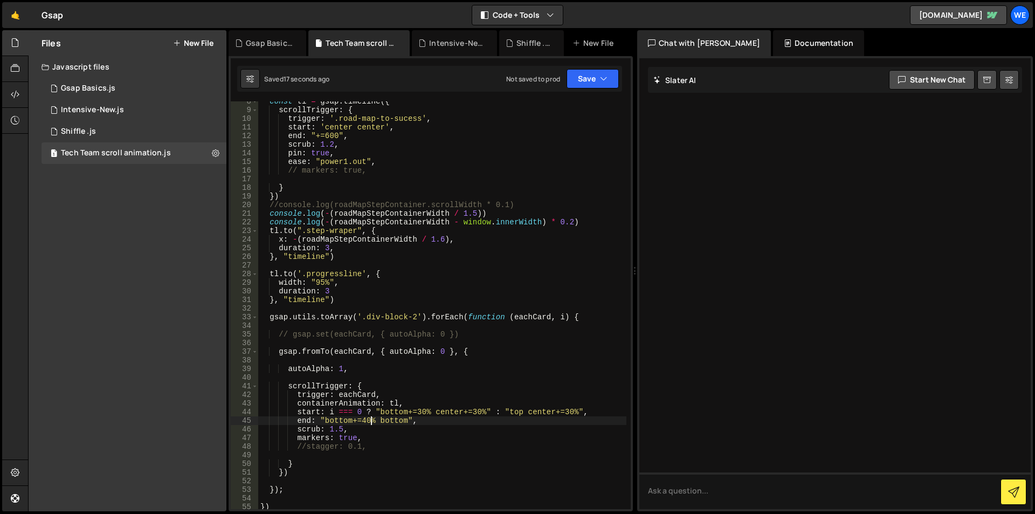
scroll to position [0, 0]
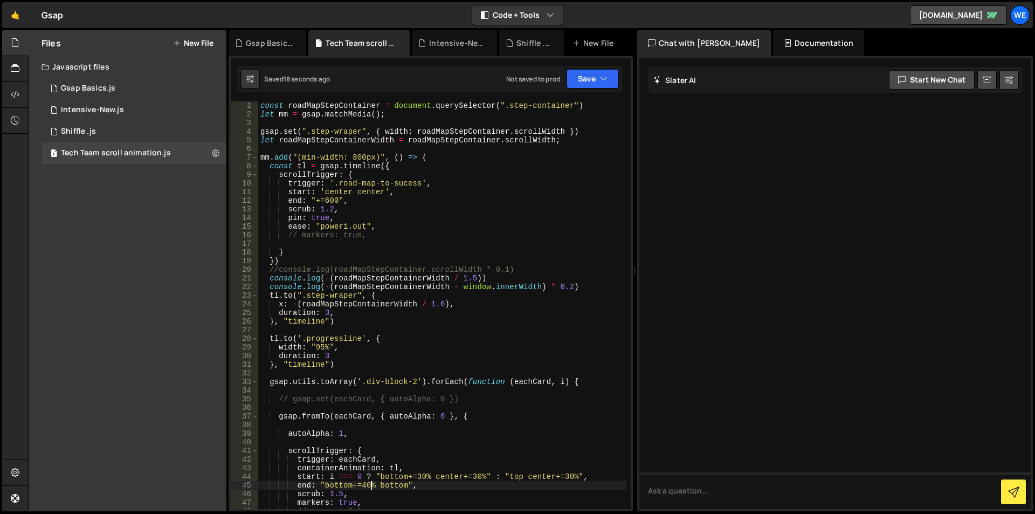
click at [340, 193] on div "const roadMapStepContainer = document . querySelector ( ".step-container" ) let…" at bounding box center [442, 313] width 368 height 425
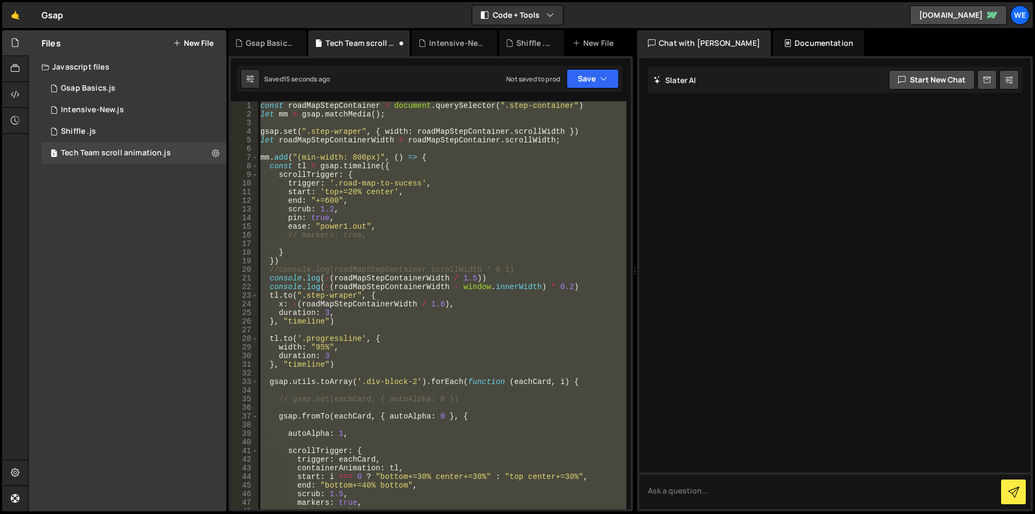
click at [344, 188] on div "const roadMapStepContainer = document . querySelector ( ".step-container" ) let…" at bounding box center [442, 305] width 368 height 408
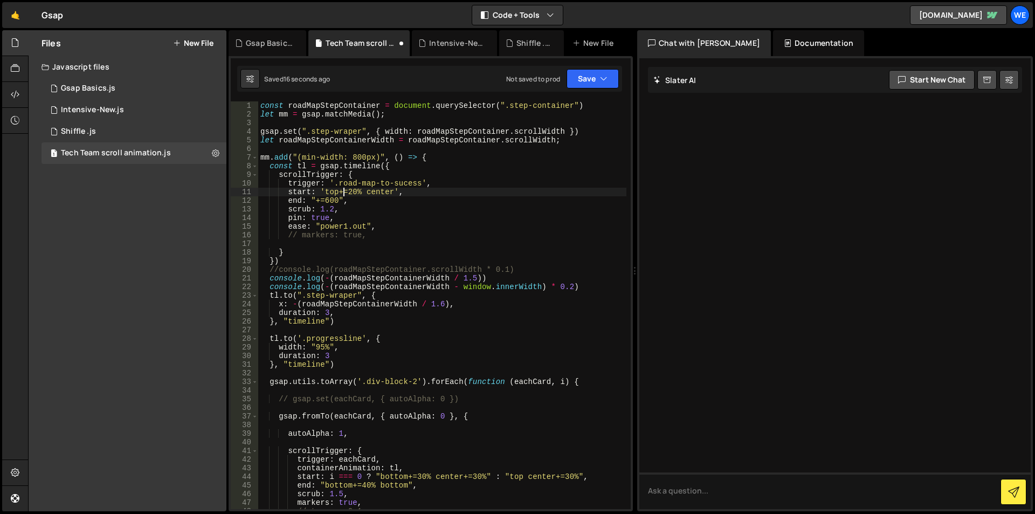
click at [359, 193] on div "const roadMapStepContainer = document . querySelector ( ".step-container" ) let…" at bounding box center [442, 313] width 368 height 425
click at [363, 196] on div "const roadMapStepContainer = document . querySelector ( ".step-container" ) let…" at bounding box center [442, 313] width 368 height 425
click at [358, 191] on div "const roadMapStepContainer = document . querySelector ( ".step-container" ) let…" at bounding box center [442, 313] width 368 height 425
click at [324, 190] on div "const roadMapStepContainer = document . querySelector ( ".step-container" ) let…" at bounding box center [442, 313] width 368 height 425
click at [347, 189] on div "const roadMapStepContainer = document . querySelector ( ".step-container" ) let…" at bounding box center [442, 313] width 368 height 425
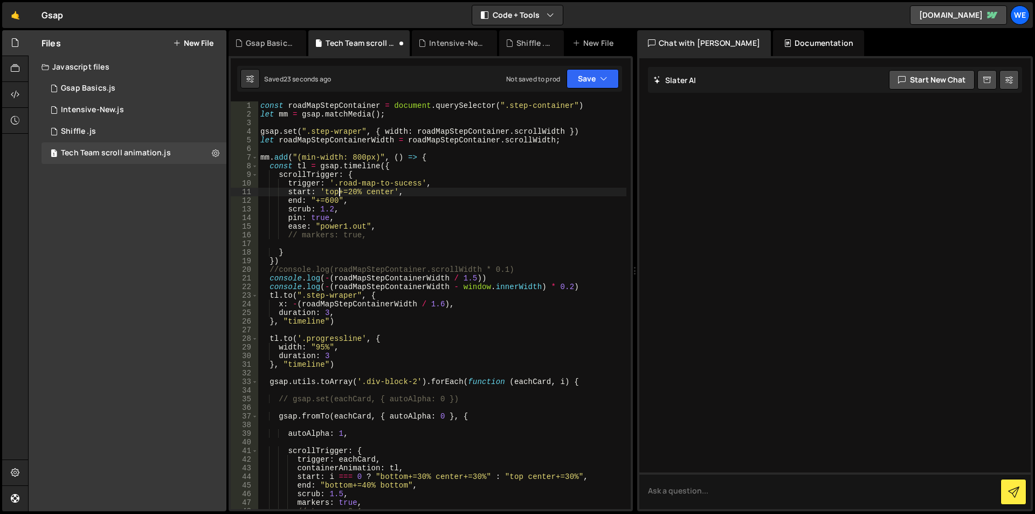
click at [340, 189] on div "const roadMapStepContainer = document . querySelector ( ".step-container" ) let…" at bounding box center [442, 313] width 368 height 425
click at [362, 188] on div "const roadMapStepContainer = document . querySelector ( ".step-container" ) let…" at bounding box center [442, 313] width 368 height 425
click at [369, 193] on div "const roadMapStepContainer = document . querySelector ( ".step-container" ) let…" at bounding box center [442, 313] width 368 height 425
click at [363, 190] on div "const roadMapStepContainer = document . querySelector ( ".step-container" ) let…" at bounding box center [442, 313] width 368 height 425
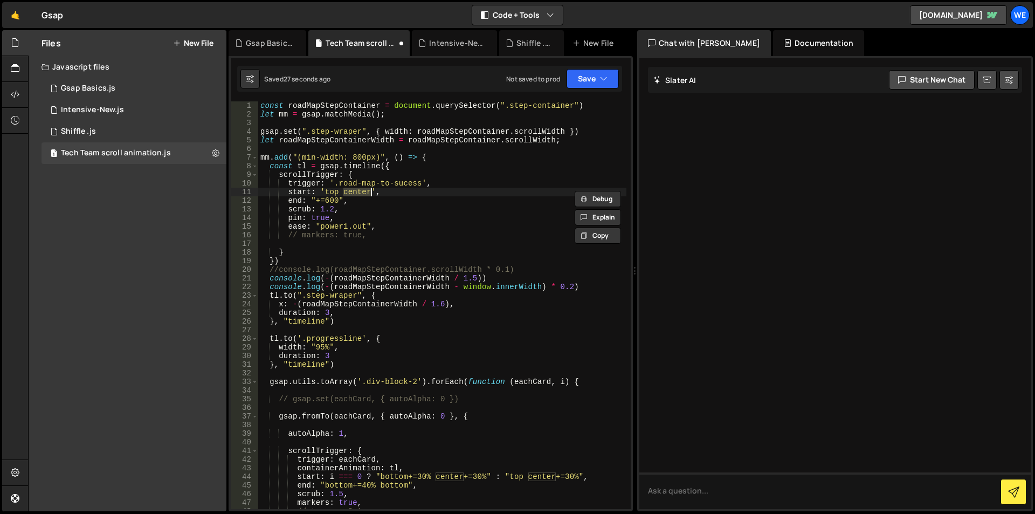
scroll to position [0, 6]
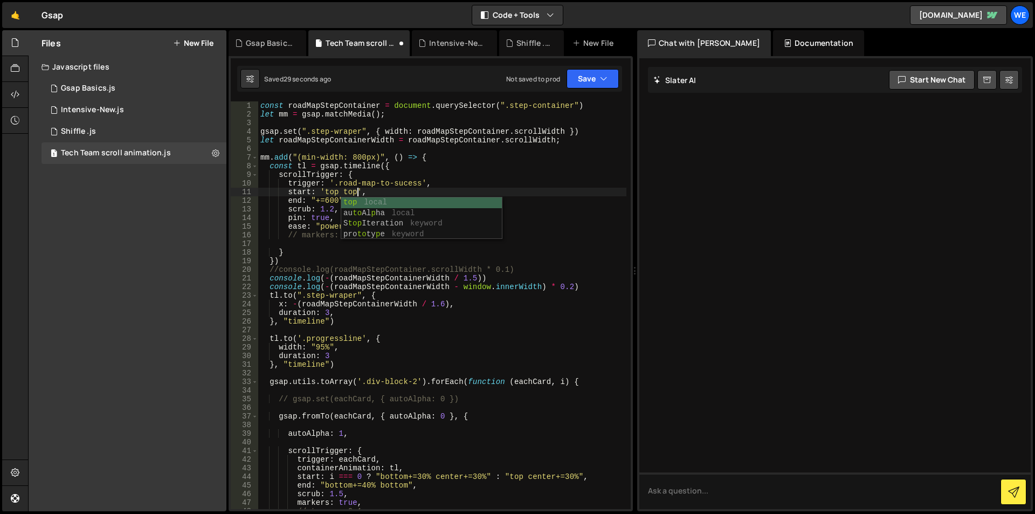
paste textarea "+=20%"
click at [445, 306] on div "const roadMapStepContainer = document . querySelector ( ".step-container" ) let…" at bounding box center [442, 313] width 368 height 425
click at [432, 307] on div "const roadMapStepContainer = document . querySelector ( ".step-container" ) let…" at bounding box center [442, 313] width 368 height 425
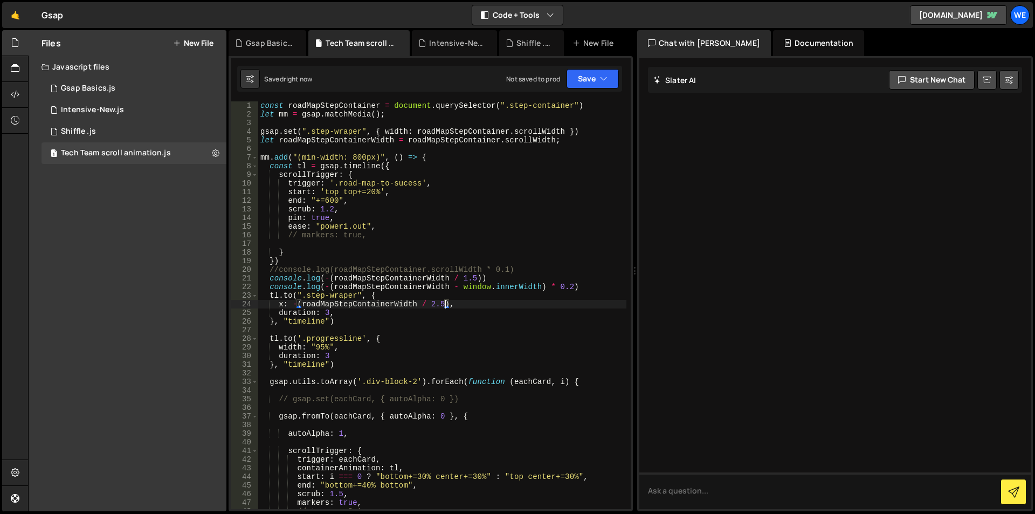
type textarea "x: -(roadMapStepContainerWidth / 2.5),"
